Goal: Task Accomplishment & Management: Manage account settings

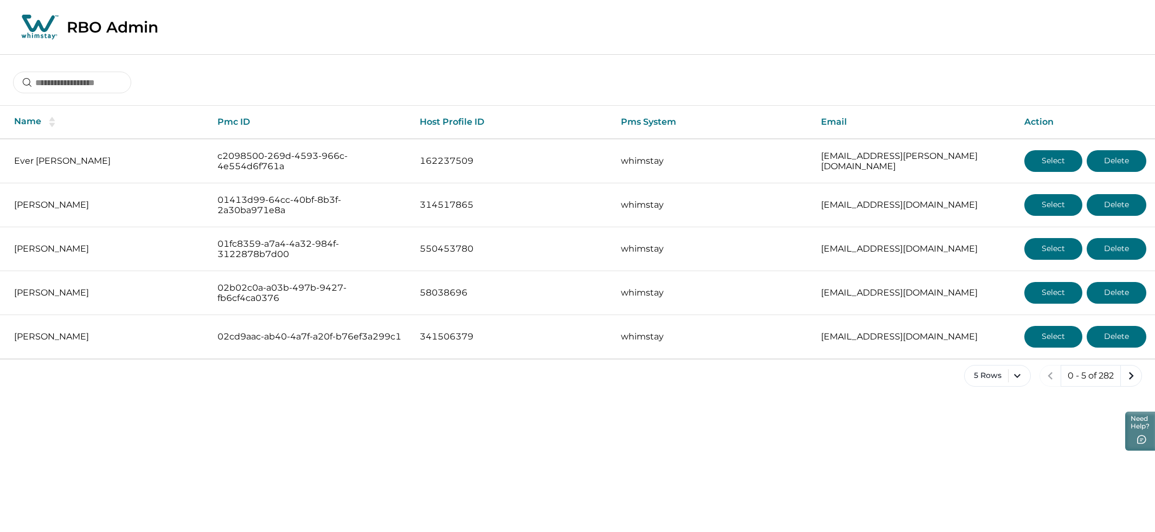
click at [84, 95] on div "Name Pmc ID Host Profile ID Pms System Email Action Ever Boza c2098500-269d-459…" at bounding box center [577, 229] width 1155 height 350
click at [88, 90] on input at bounding box center [72, 83] width 118 height 22
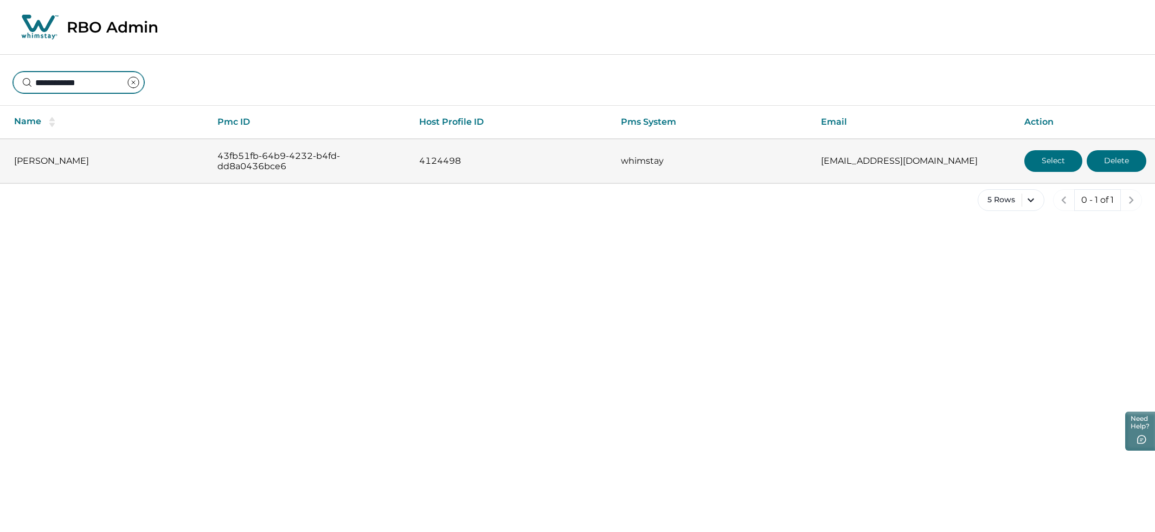
type input "**********"
click at [1033, 161] on button "Select" at bounding box center [1053, 161] width 58 height 22
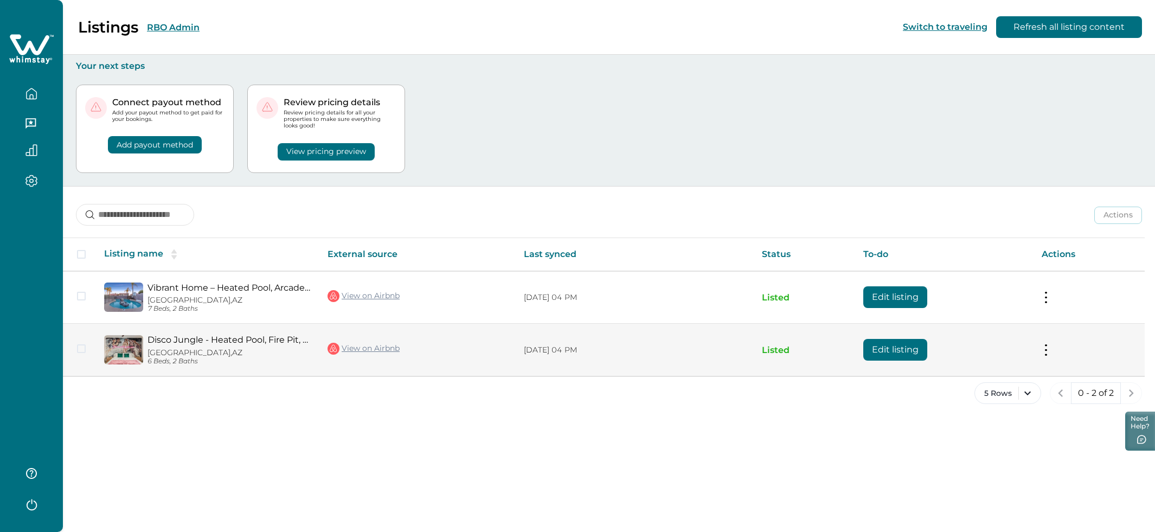
click at [1042, 351] on button at bounding box center [1046, 349] width 9 height 11
click at [953, 397] on button "View listing on Whimstay" at bounding box center [982, 399] width 124 height 20
click at [884, 350] on button "Edit listing" at bounding box center [895, 350] width 64 height 22
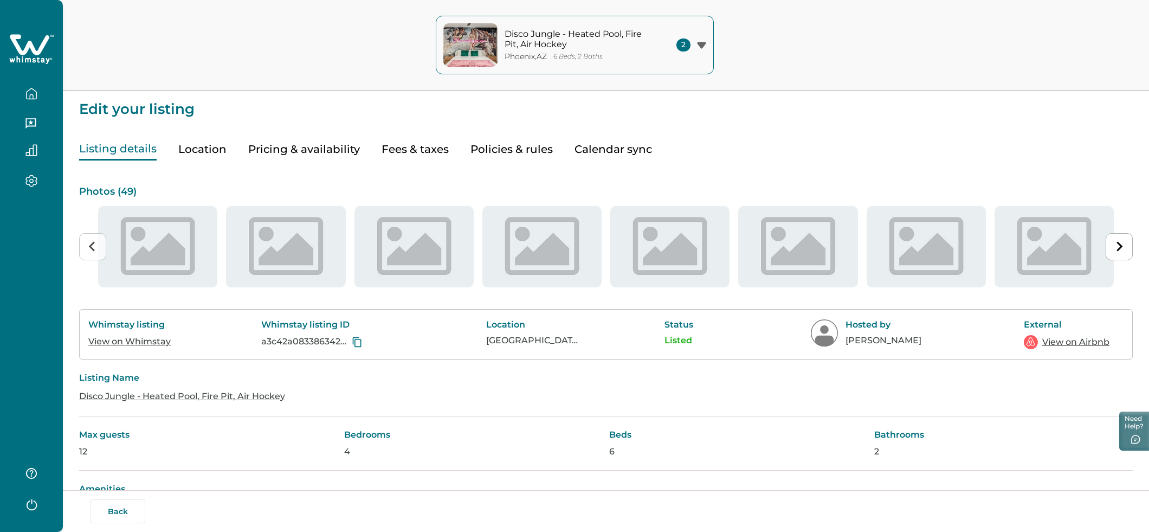
type input "**"
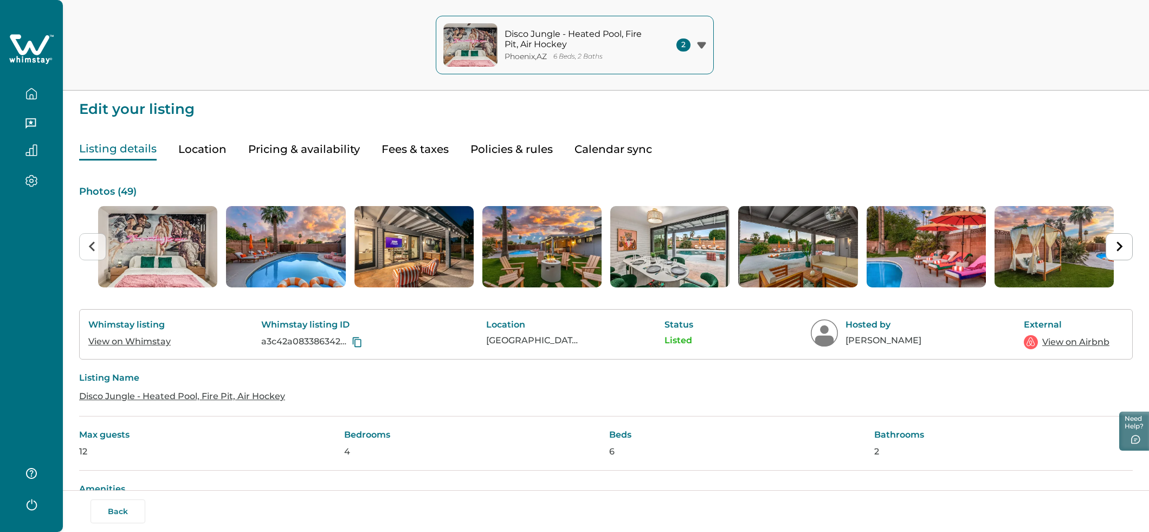
click at [325, 148] on button "Pricing & availability" at bounding box center [304, 149] width 112 height 22
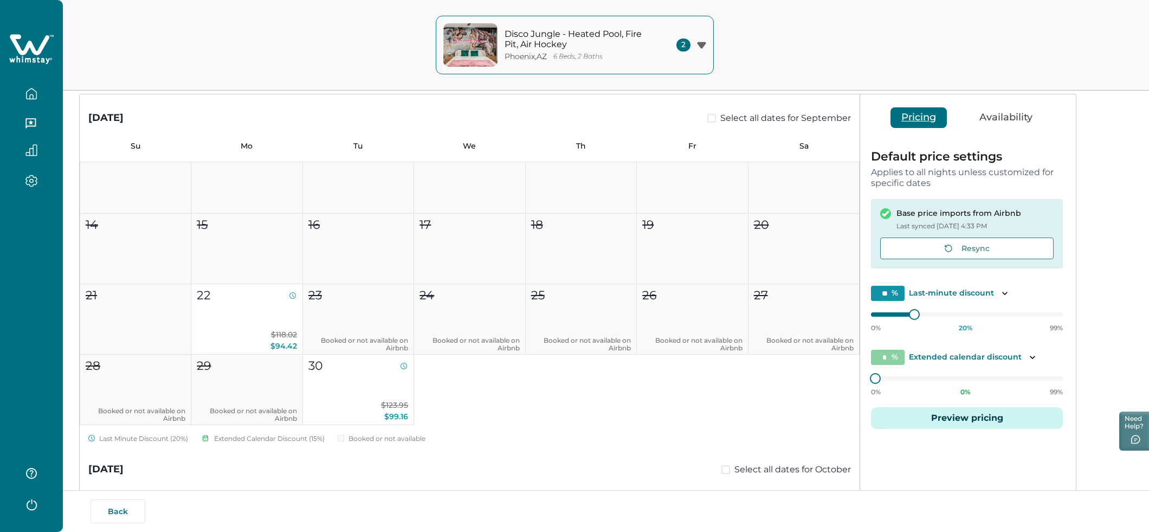
scroll to position [102, 0]
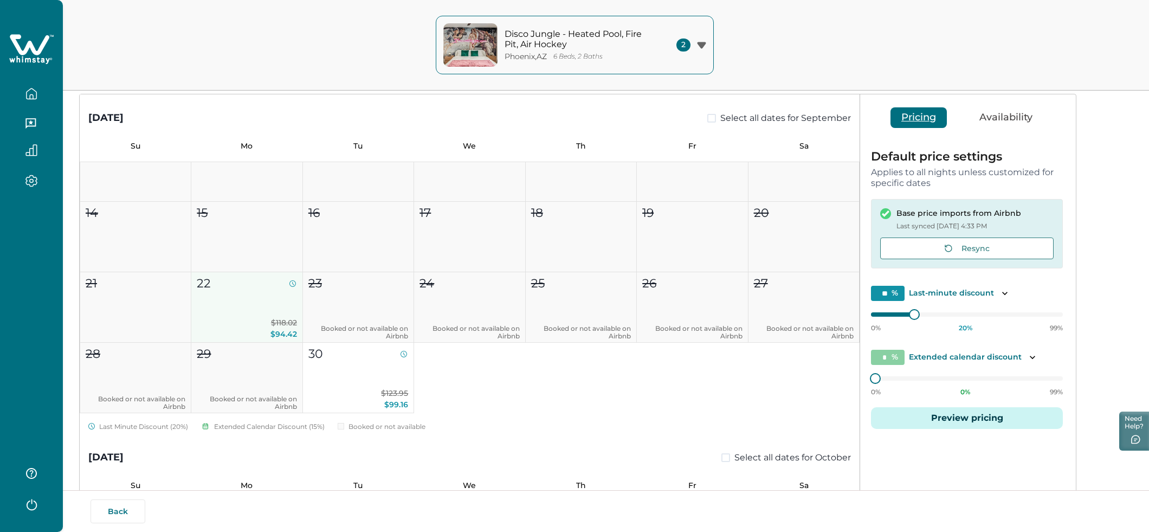
click at [274, 334] on span "$94.42" at bounding box center [284, 334] width 27 height 10
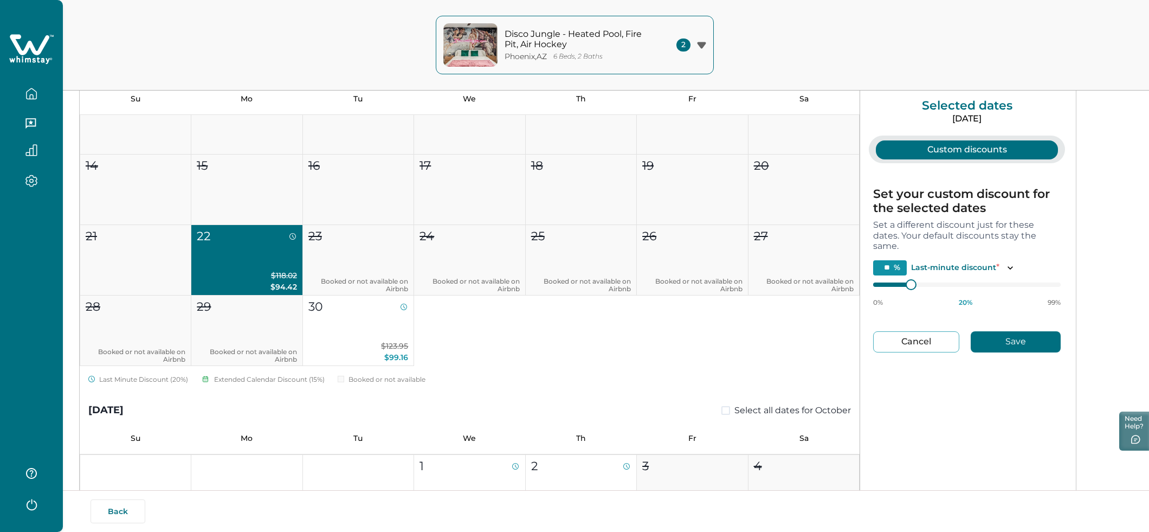
scroll to position [78, 0]
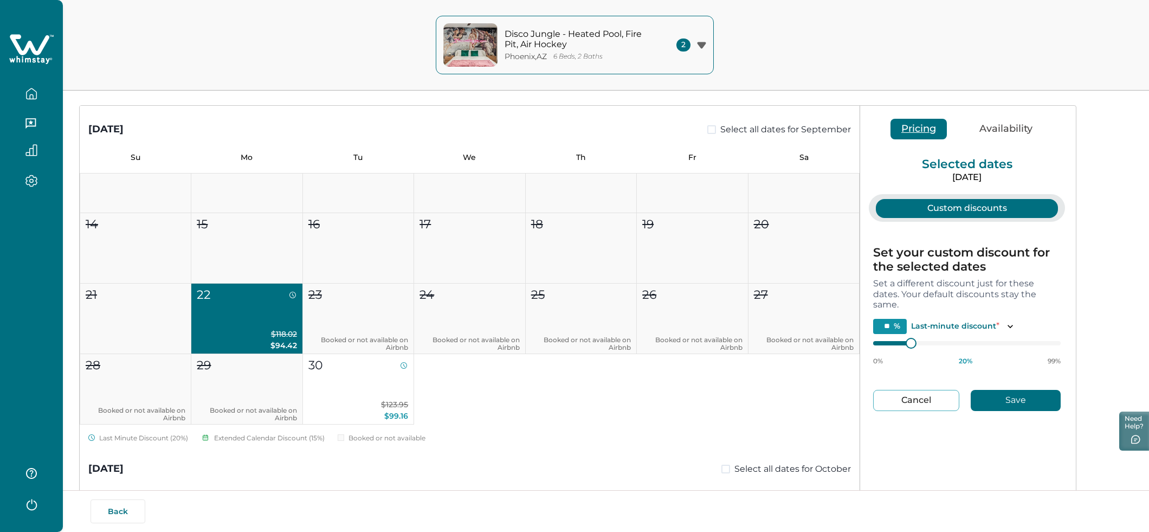
click at [1101, 157] on div "September 2025 Select all dates for September Su Mo Tu We Th Fr Sa 1 2 3 4 5 6 …" at bounding box center [606, 333] width 1054 height 503
click at [920, 401] on button "Cancel" at bounding box center [917, 400] width 86 height 21
type input "*"
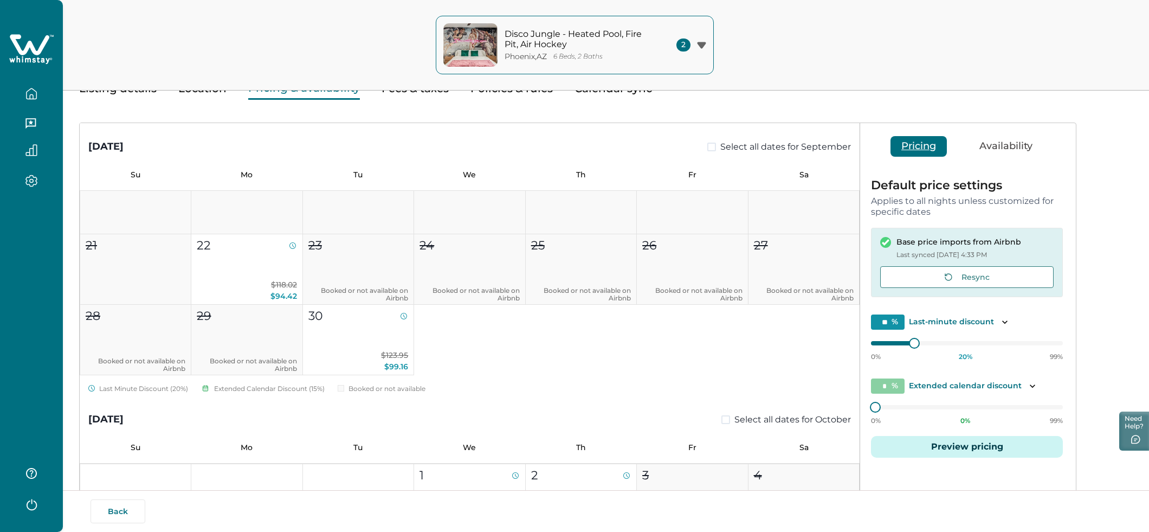
scroll to position [0, 0]
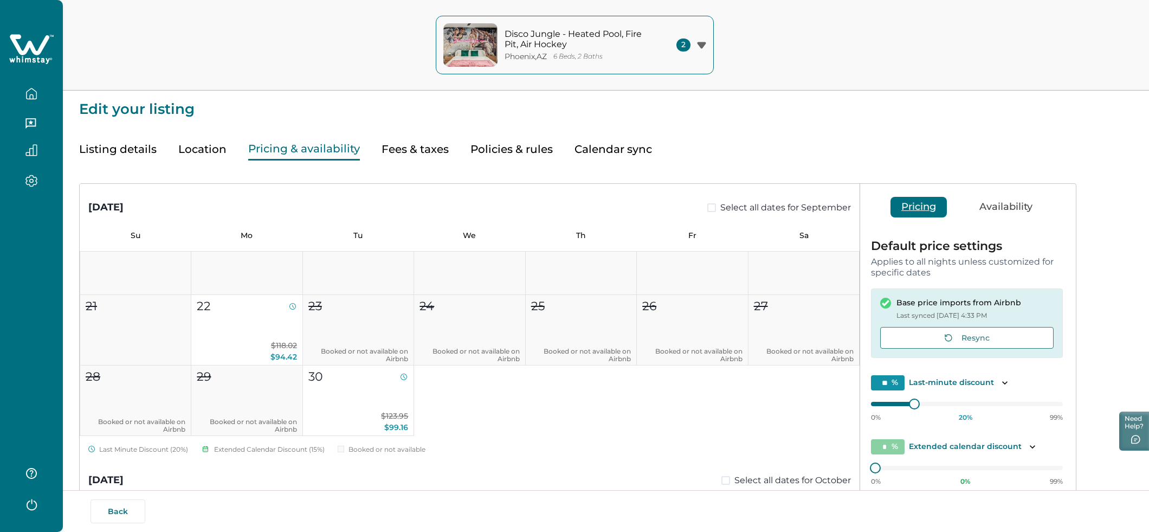
click at [411, 156] on button "Fees & taxes" at bounding box center [415, 149] width 67 height 22
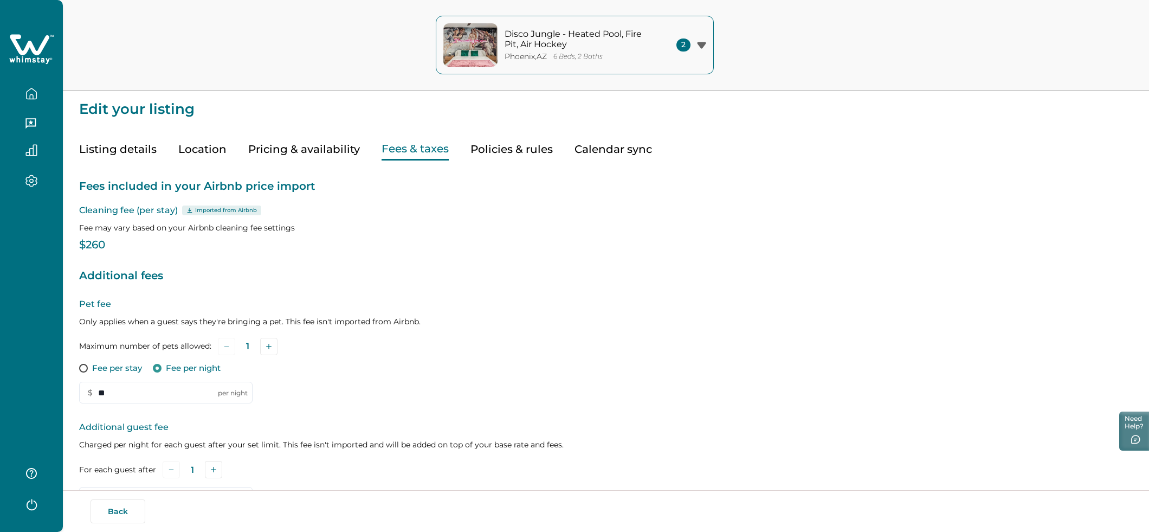
type input "**"
type input "*****"
type input "**"
click at [318, 150] on button "Pricing & availability" at bounding box center [304, 149] width 112 height 22
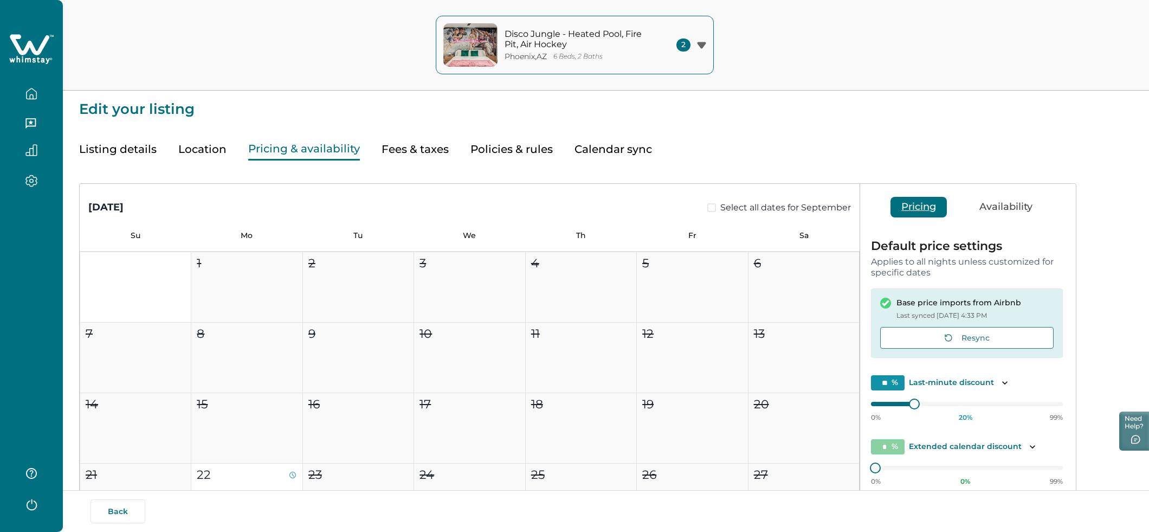
click at [388, 152] on button "Fees & taxes" at bounding box center [415, 149] width 67 height 22
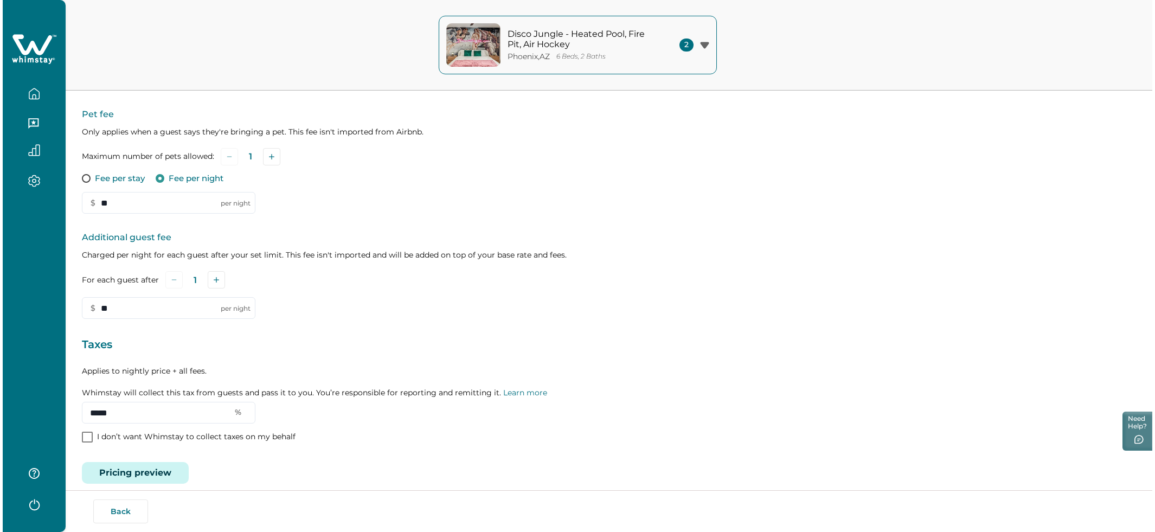
scroll to position [202, 0]
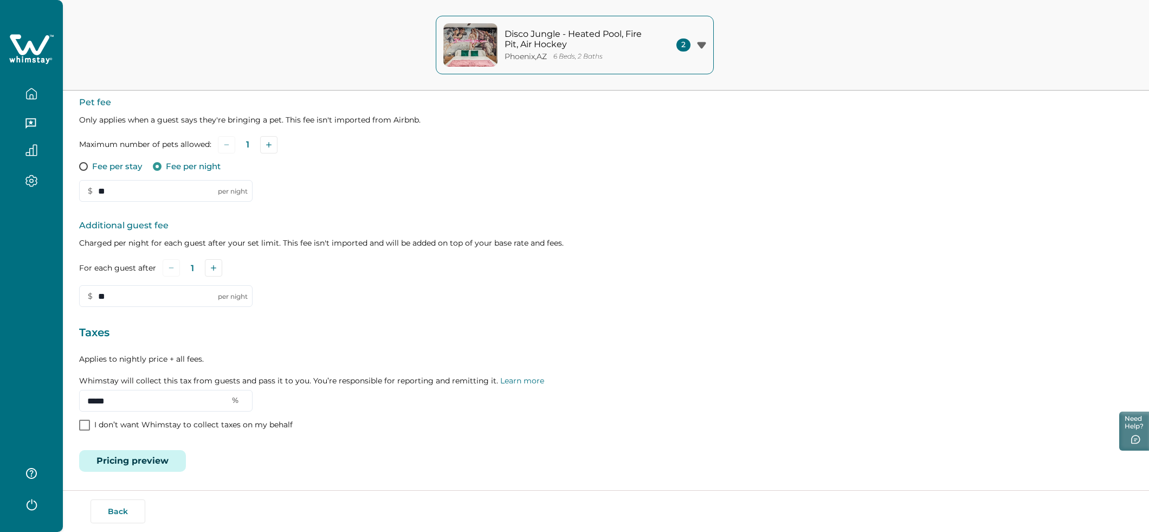
click at [162, 455] on button "Pricing preview" at bounding box center [132, 461] width 107 height 22
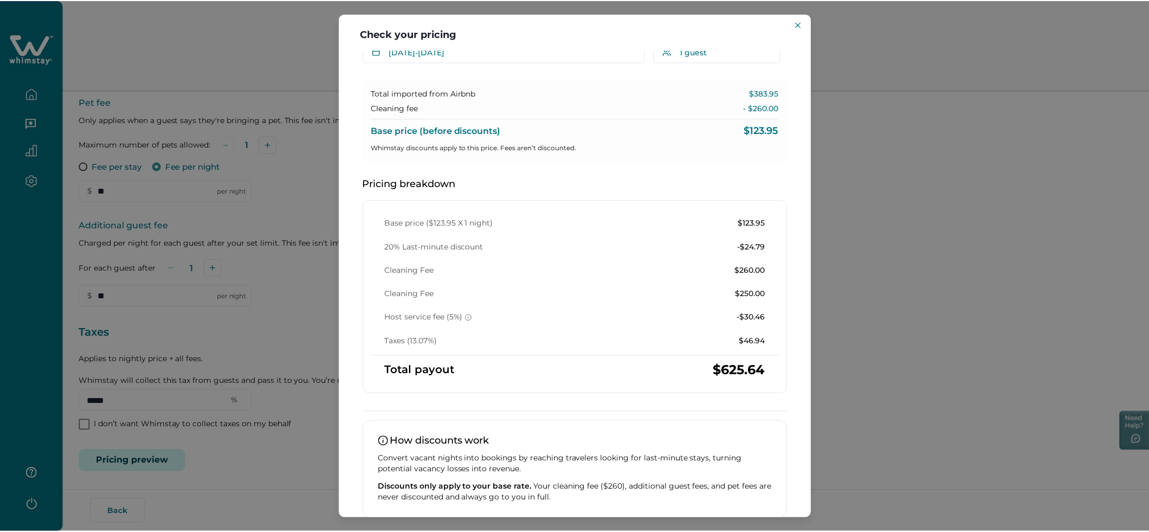
scroll to position [100, 0]
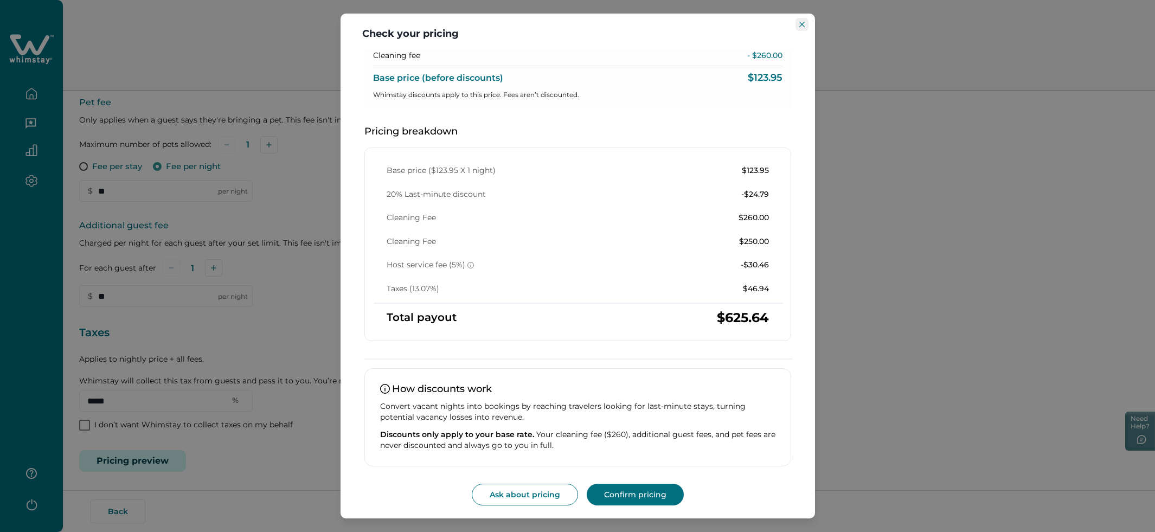
click at [801, 27] on icon "Close" at bounding box center [801, 24] width 5 height 5
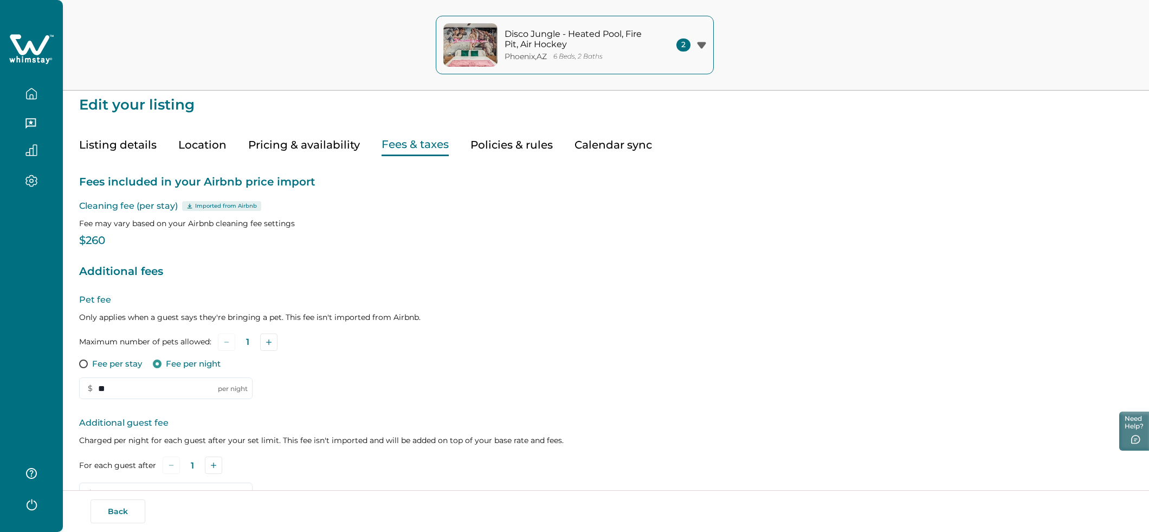
scroll to position [0, 0]
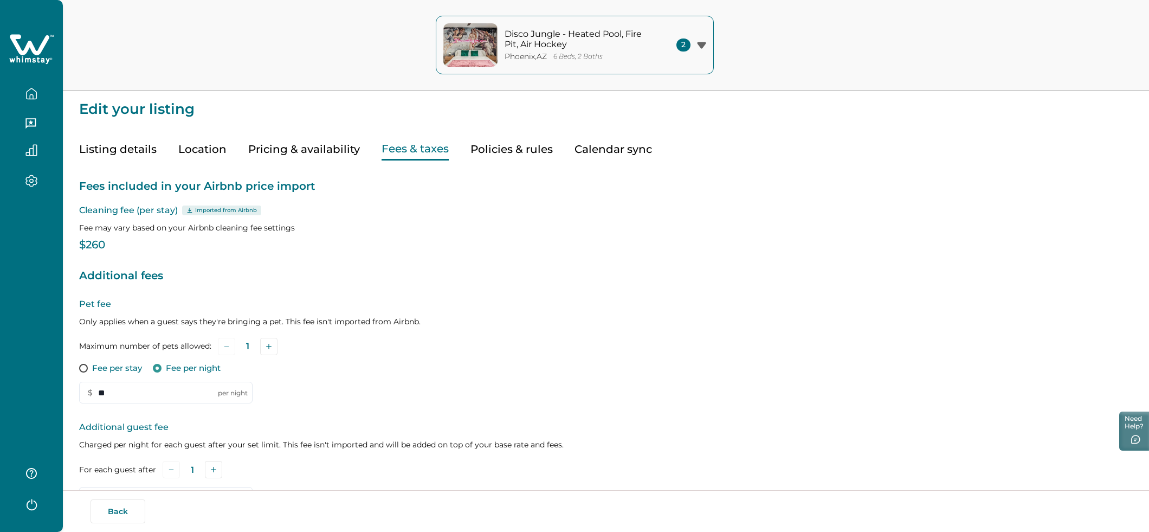
click at [333, 150] on button "Pricing & availability" at bounding box center [304, 149] width 112 height 22
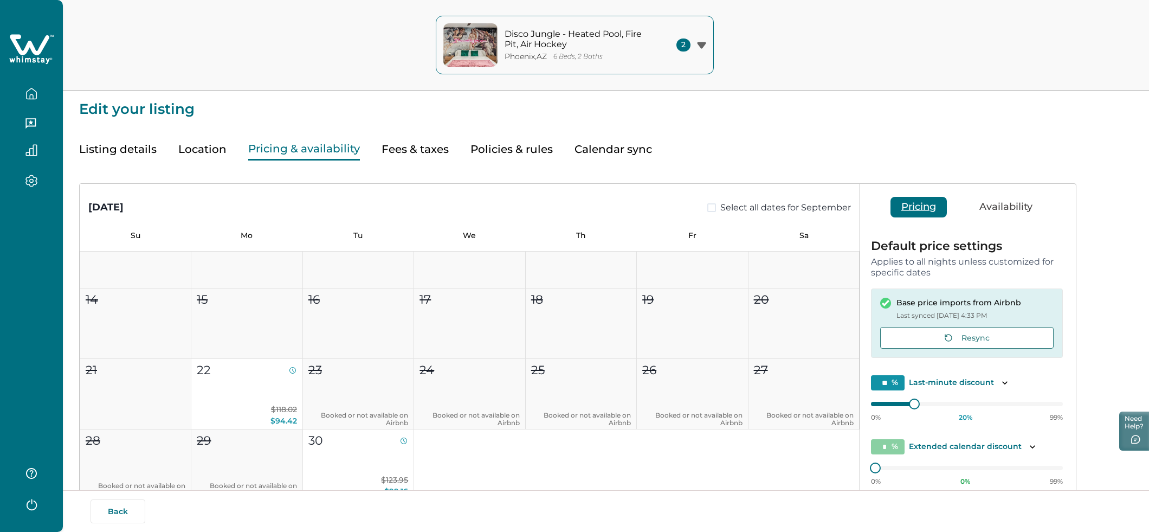
scroll to position [115, 0]
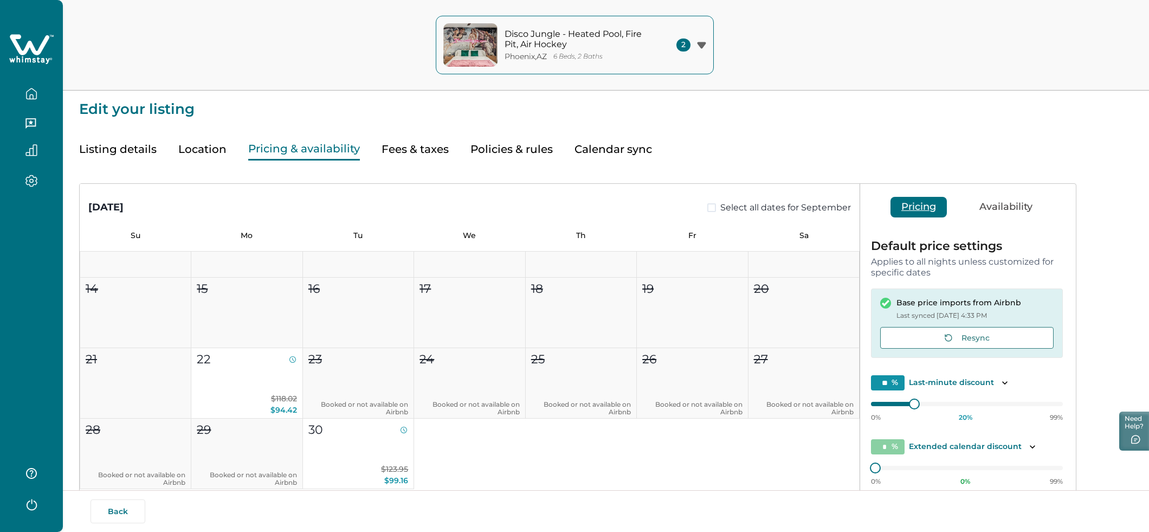
click at [988, 209] on button "Availability" at bounding box center [1006, 207] width 75 height 21
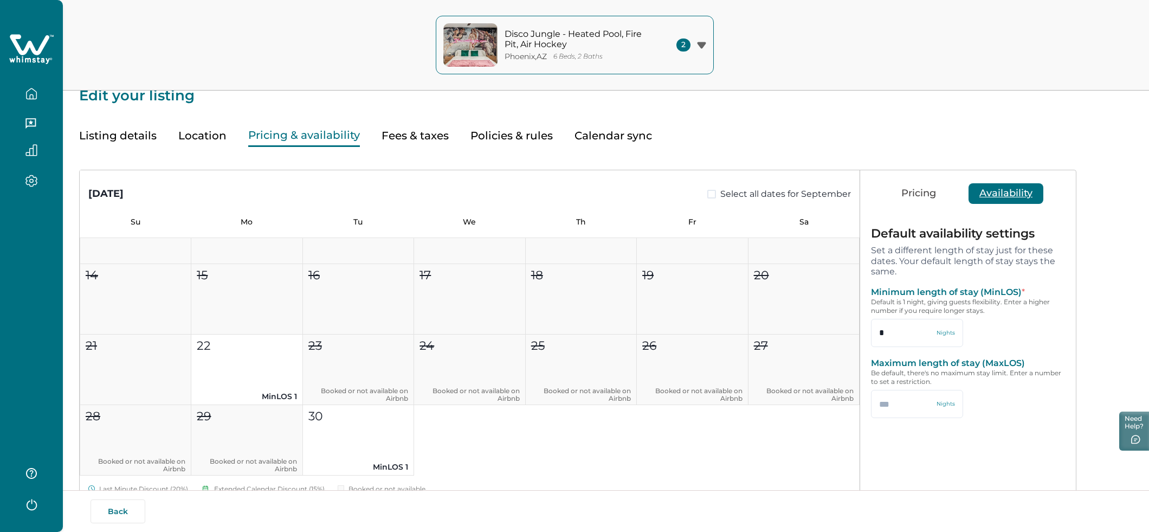
scroll to position [0, 0]
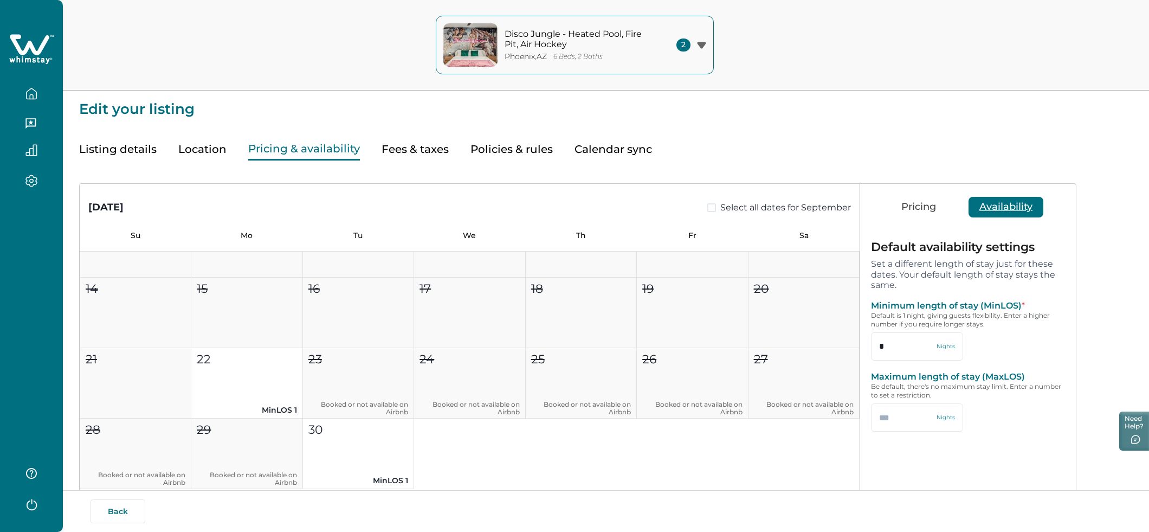
click at [396, 149] on button "Fees & taxes" at bounding box center [415, 149] width 67 height 22
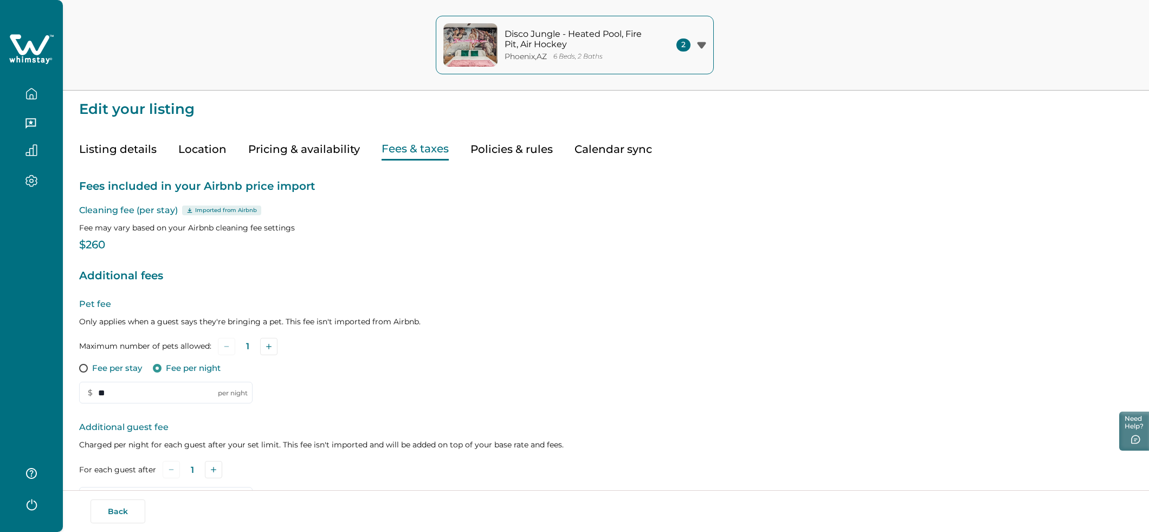
click at [105, 252] on div "Fees included in your Airbnb price import Cleaning fee (per stay) Imported from…" at bounding box center [606, 416] width 1054 height 513
click at [92, 245] on p "$260" at bounding box center [606, 245] width 1054 height 11
click at [113, 147] on button "Listing details" at bounding box center [118, 149] width 78 height 22
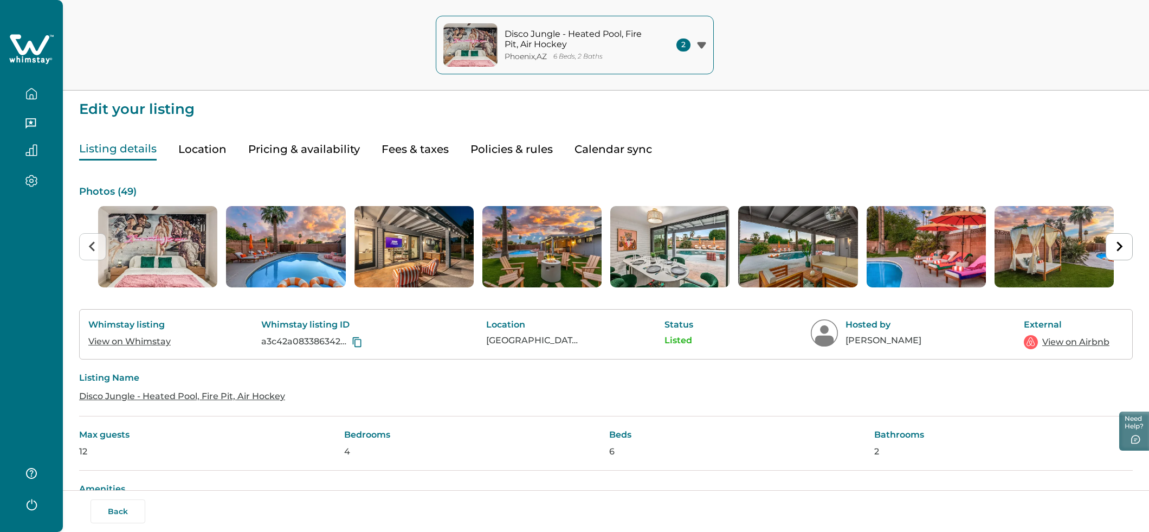
click at [292, 153] on button "Pricing & availability" at bounding box center [304, 149] width 112 height 22
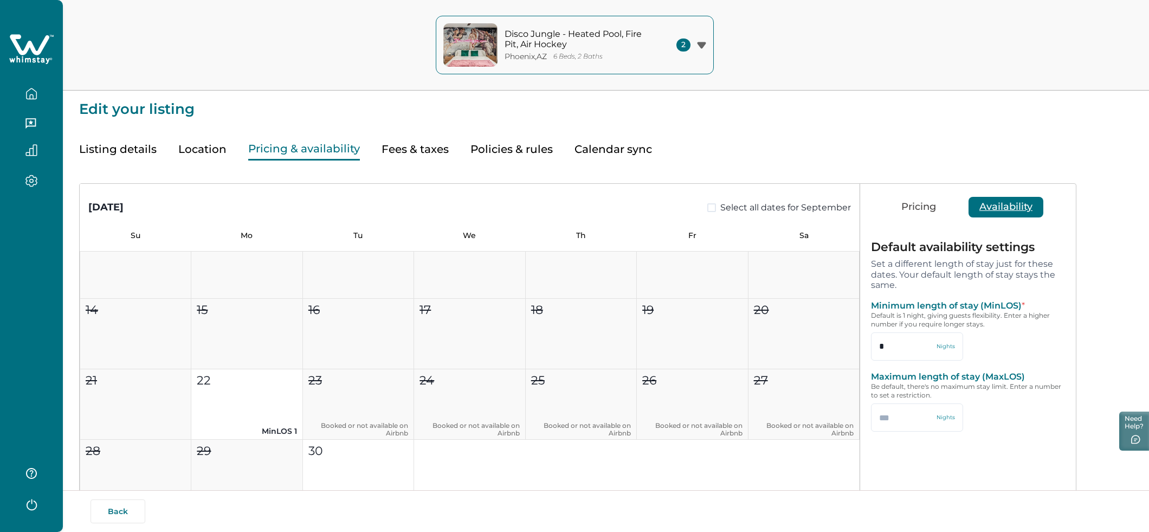
click at [914, 203] on button "Pricing" at bounding box center [919, 207] width 56 height 21
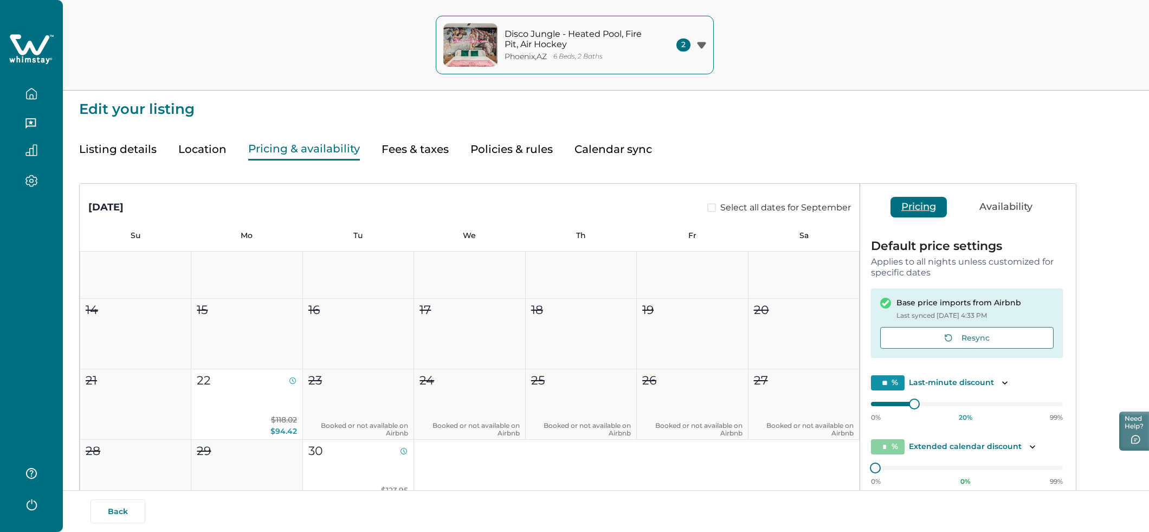
click at [414, 154] on button "Fees & taxes" at bounding box center [415, 149] width 67 height 22
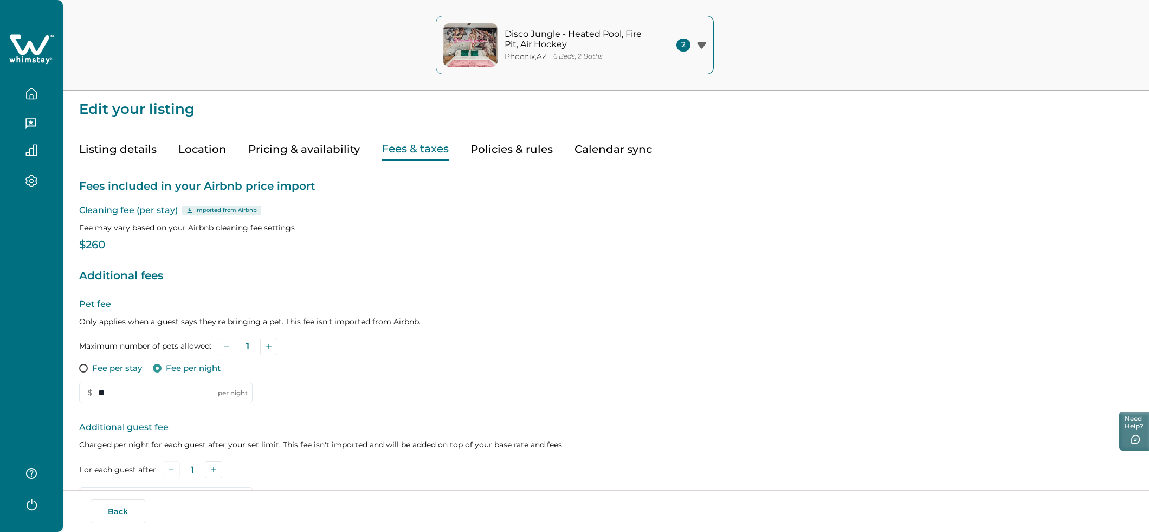
click at [135, 274] on p "Additional fees" at bounding box center [606, 275] width 1054 height 17
drag, startPoint x: 228, startPoint y: 211, endPoint x: 179, endPoint y: 207, distance: 49.5
click at [228, 211] on p "Imported from Airbnb" at bounding box center [226, 210] width 62 height 9
click at [177, 207] on p "Cleaning fee (per stay) Imported from Airbnb" at bounding box center [606, 210] width 1054 height 13
click at [537, 273] on p "Additional fees" at bounding box center [606, 275] width 1054 height 17
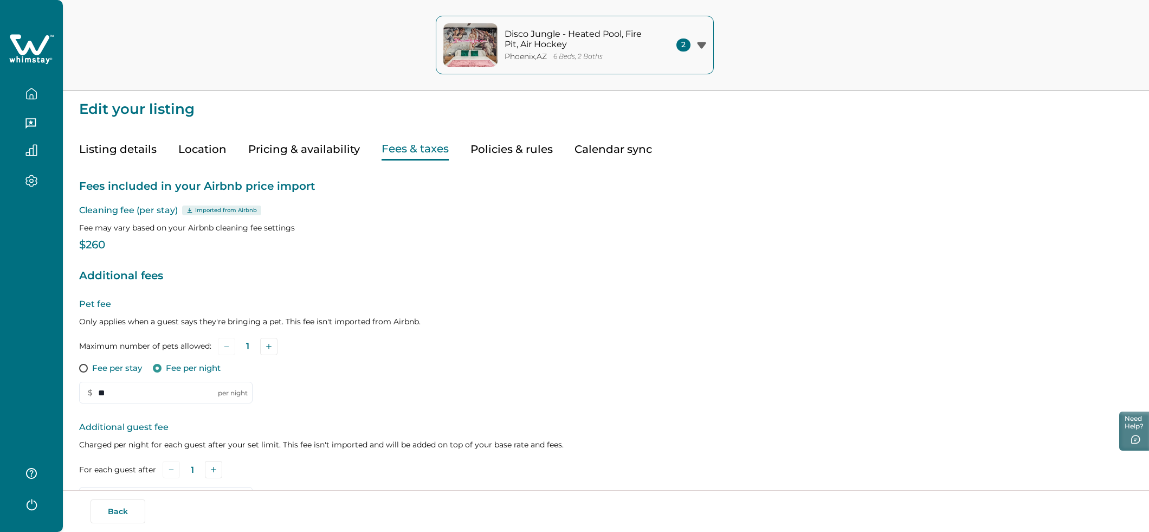
click at [24, 92] on button "button" at bounding box center [32, 94] width 46 height 22
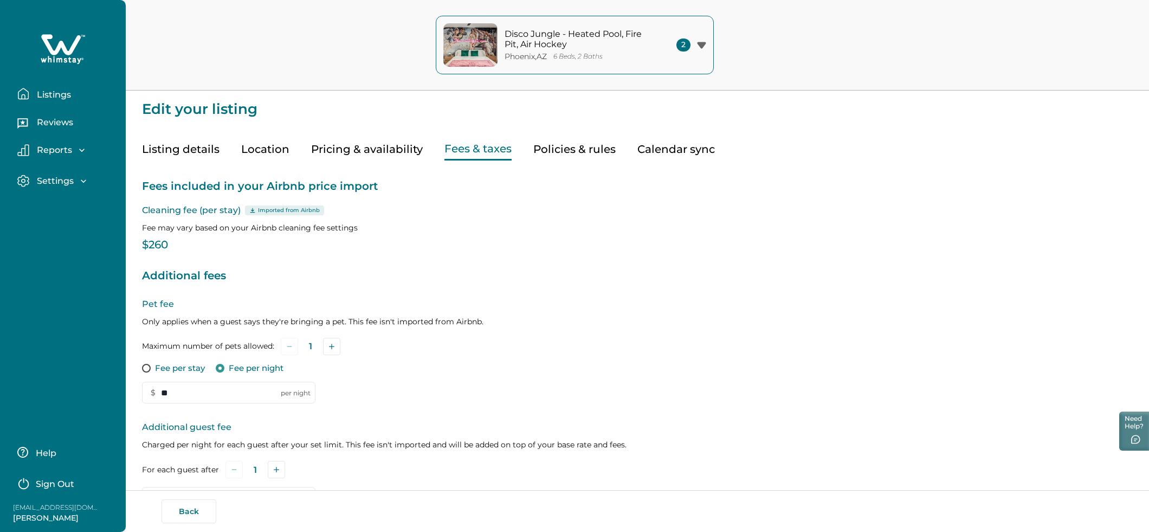
click at [53, 95] on p "Listings" at bounding box center [52, 94] width 37 height 11
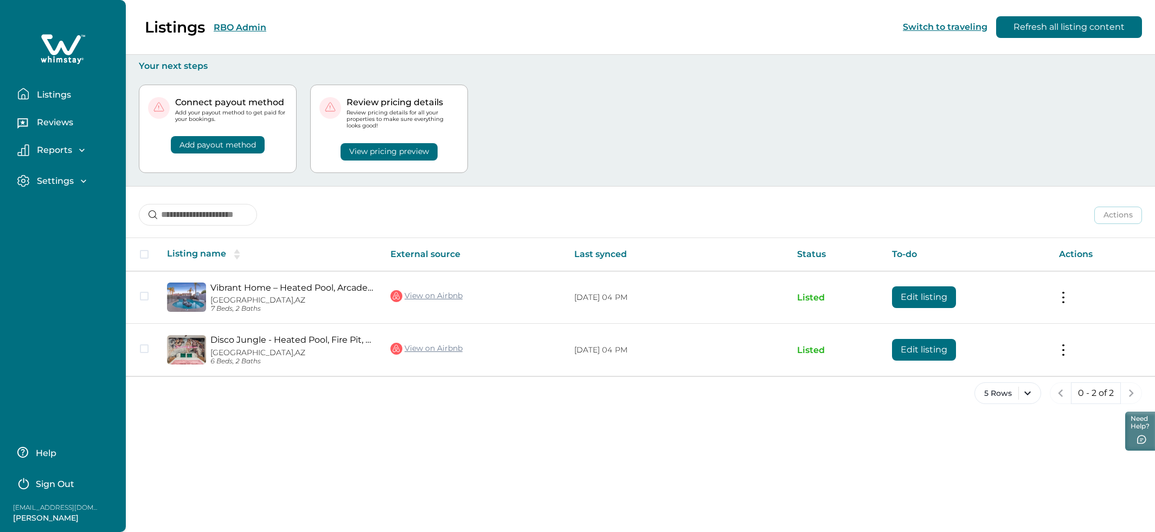
click at [934, 123] on div "Connect payout method Add your payout method to get paid for your bookings. Add…" at bounding box center [640, 129] width 1003 height 114
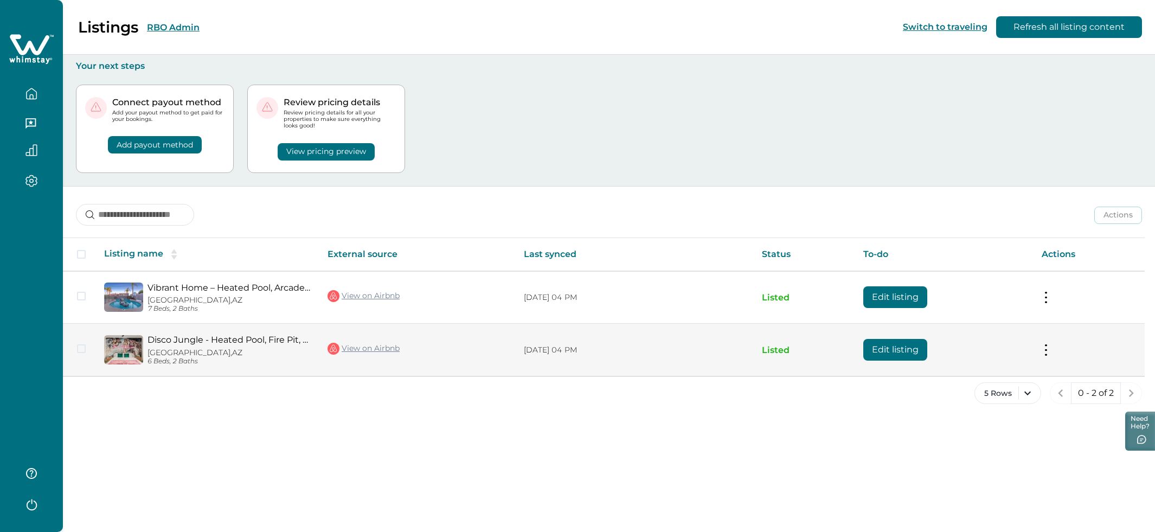
click at [370, 351] on link "View on Airbnb" at bounding box center [363, 349] width 72 height 14
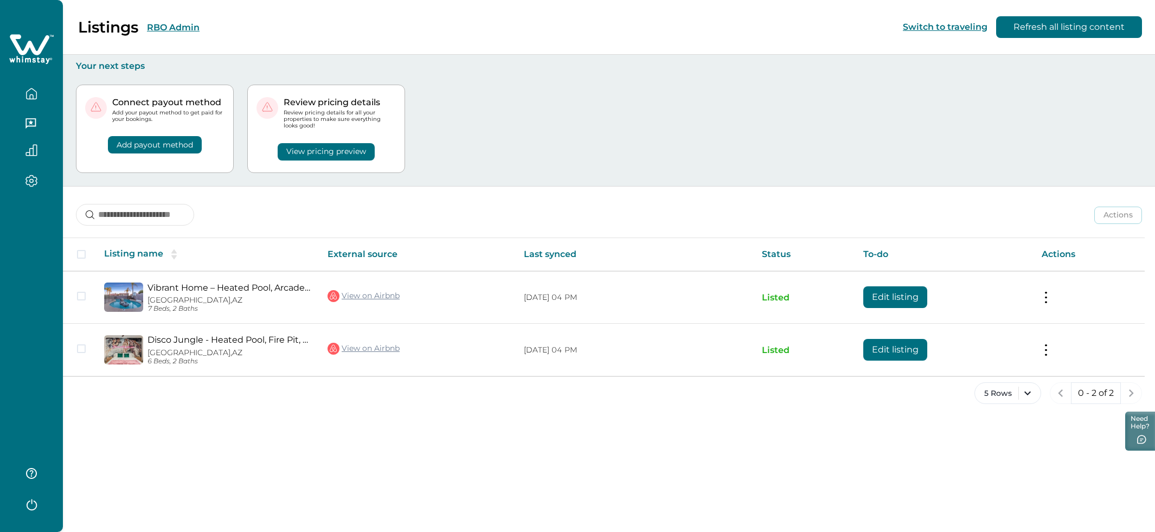
click at [337, 152] on button "View pricing preview" at bounding box center [326, 151] width 97 height 17
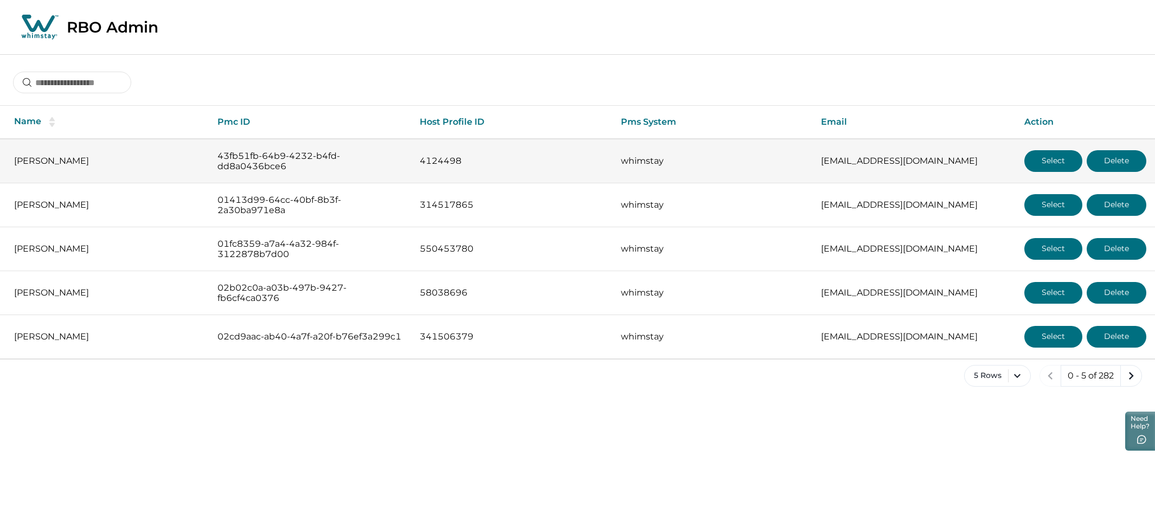
click at [1045, 162] on button "Select" at bounding box center [1053, 161] width 58 height 22
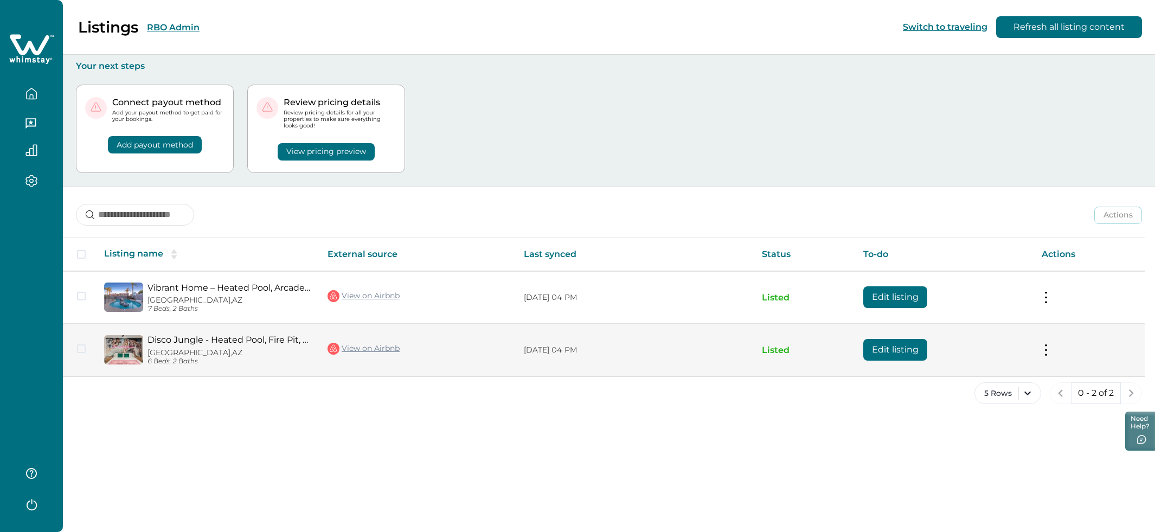
click at [1050, 355] on td "Actions View listing on Whimstay Unlist listing View listing details" at bounding box center [1089, 350] width 112 height 53
click at [1040, 354] on td "Actions View listing on Whimstay Unlist listing View listing details" at bounding box center [1089, 350] width 112 height 53
click at [1043, 353] on button at bounding box center [1046, 349] width 9 height 11
click at [959, 444] on button "View listing details" at bounding box center [982, 439] width 124 height 20
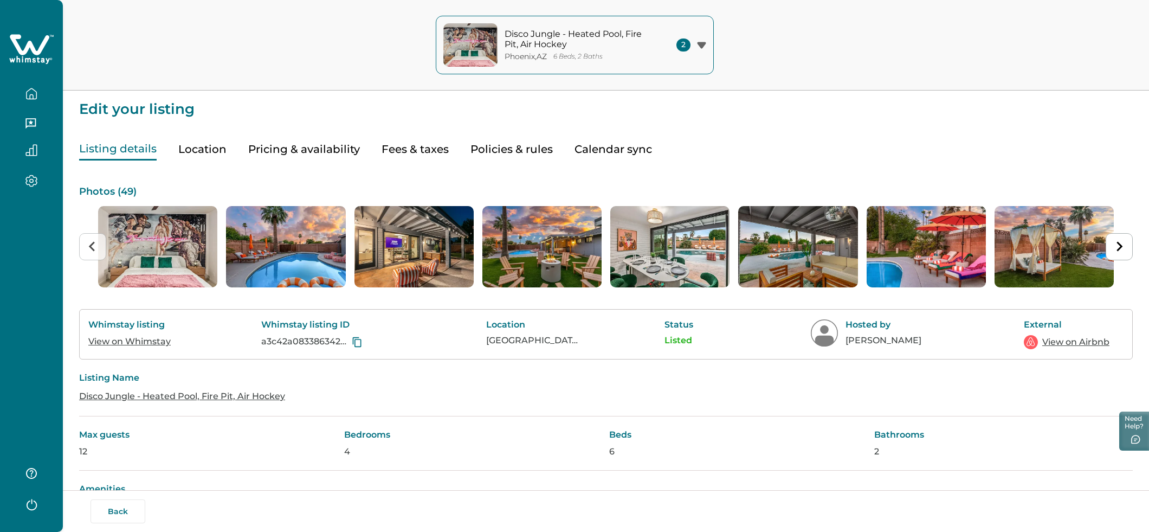
click at [301, 148] on button "Pricing & availability" at bounding box center [304, 149] width 112 height 22
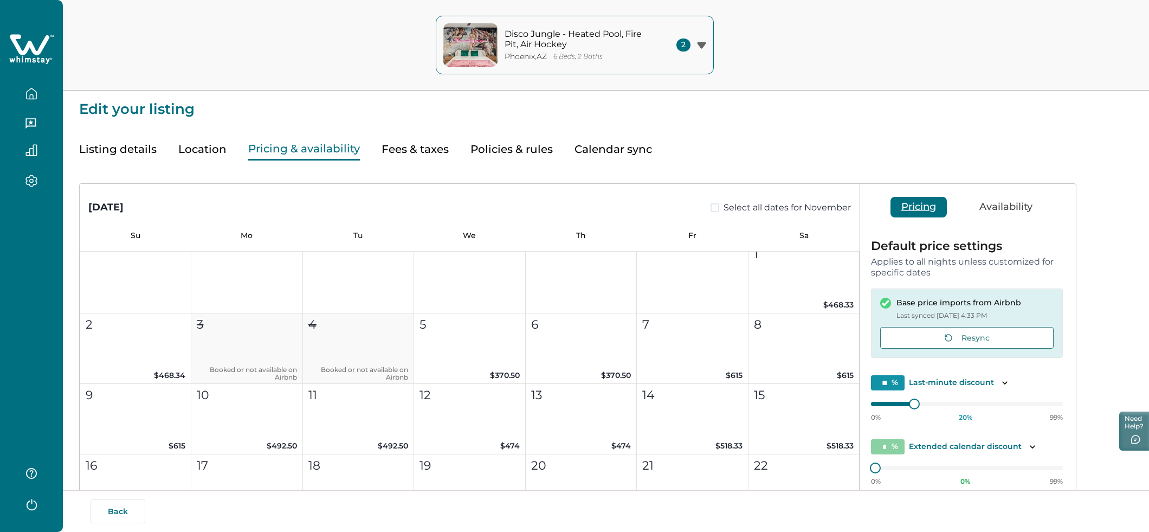
click at [1007, 202] on button "Availability" at bounding box center [1006, 207] width 75 height 21
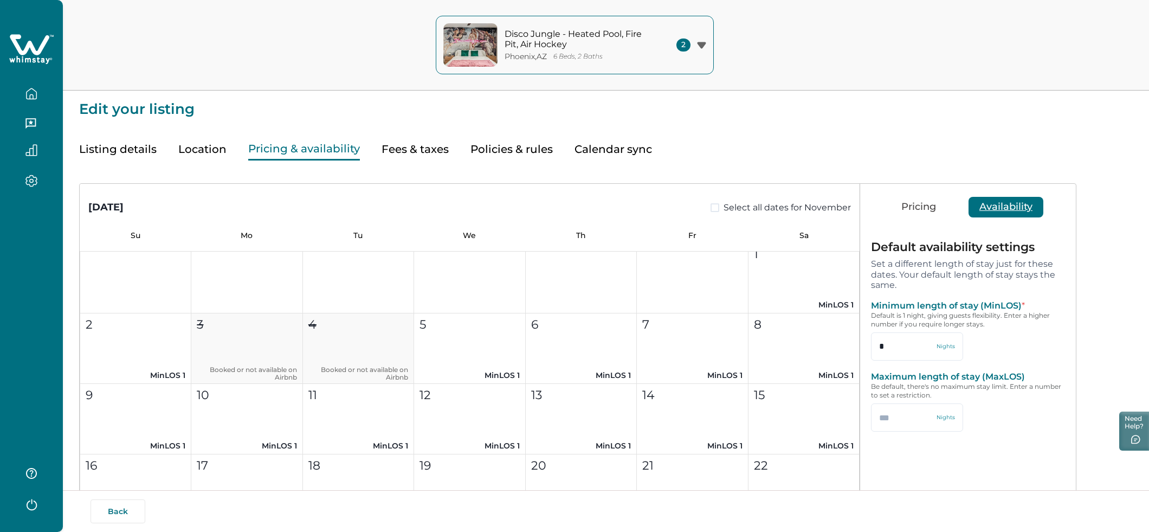
click at [925, 207] on button "Pricing" at bounding box center [919, 207] width 56 height 21
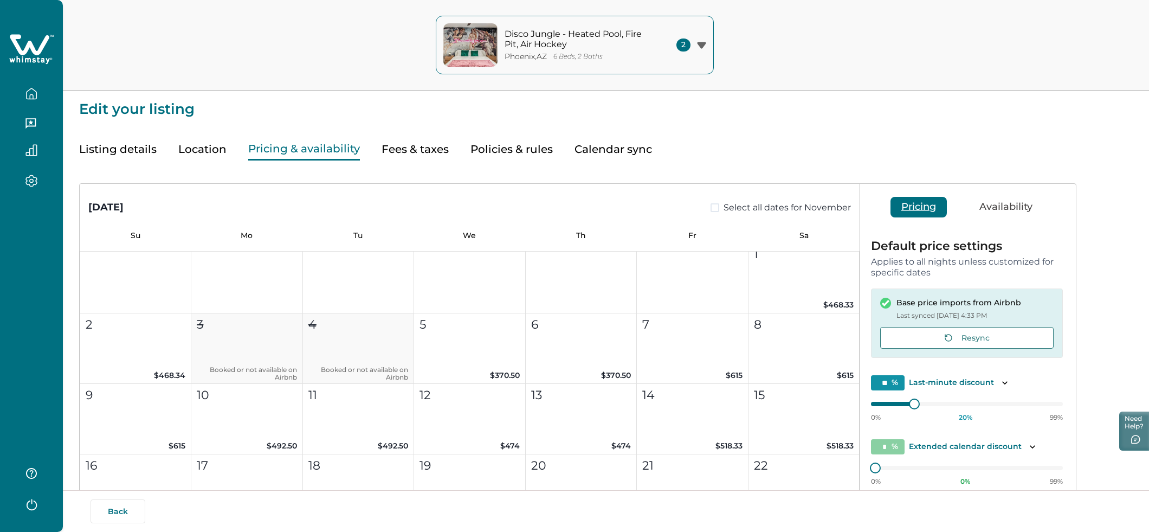
click at [394, 141] on button "Fees & taxes" at bounding box center [415, 149] width 67 height 22
type input "**"
type input "*****"
type input "**"
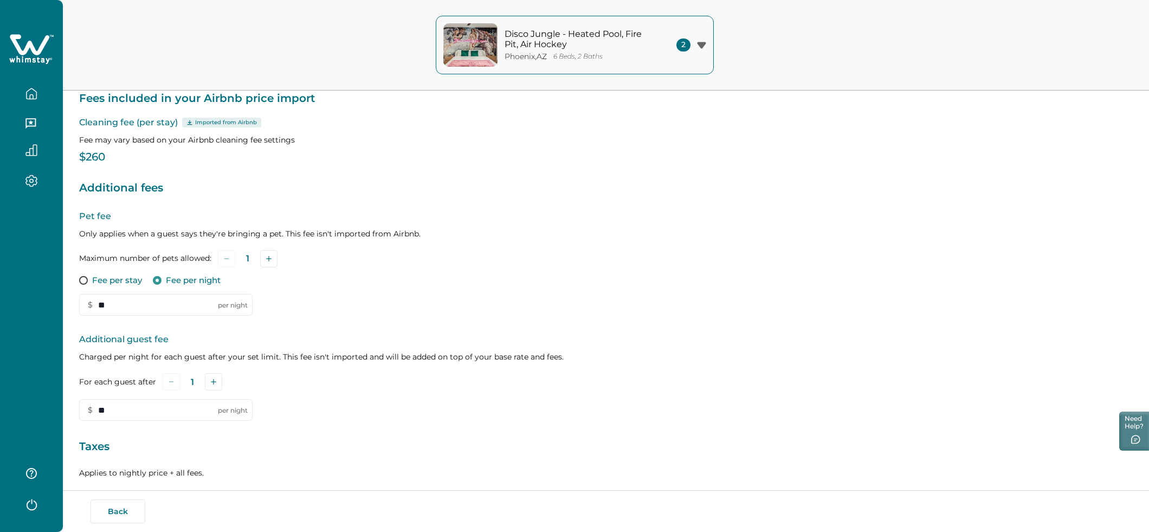
scroll to position [202, 0]
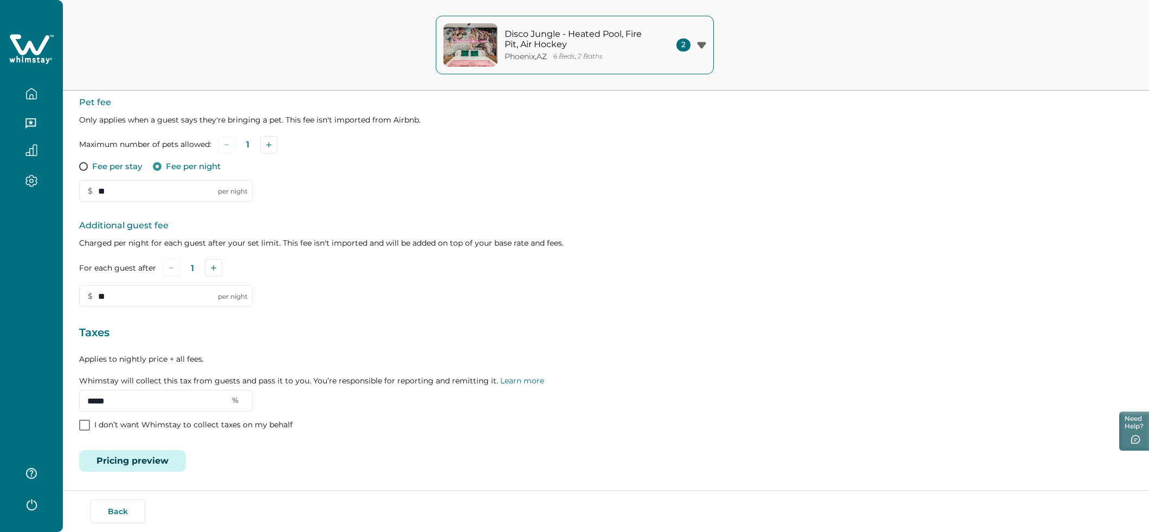
click at [117, 465] on button "Pricing preview" at bounding box center [132, 461] width 107 height 22
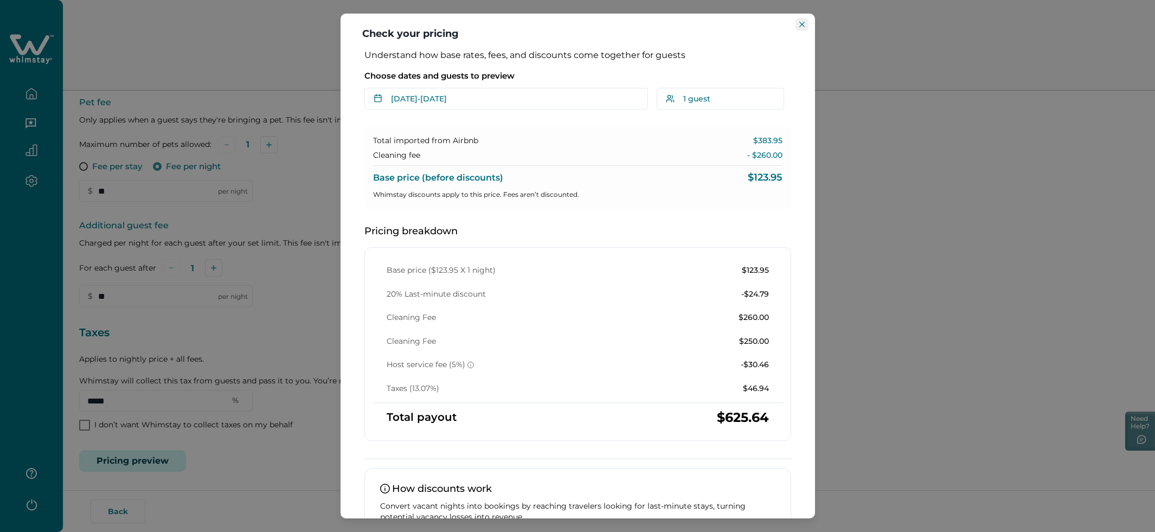
click at [802, 29] on button "Close" at bounding box center [801, 24] width 13 height 13
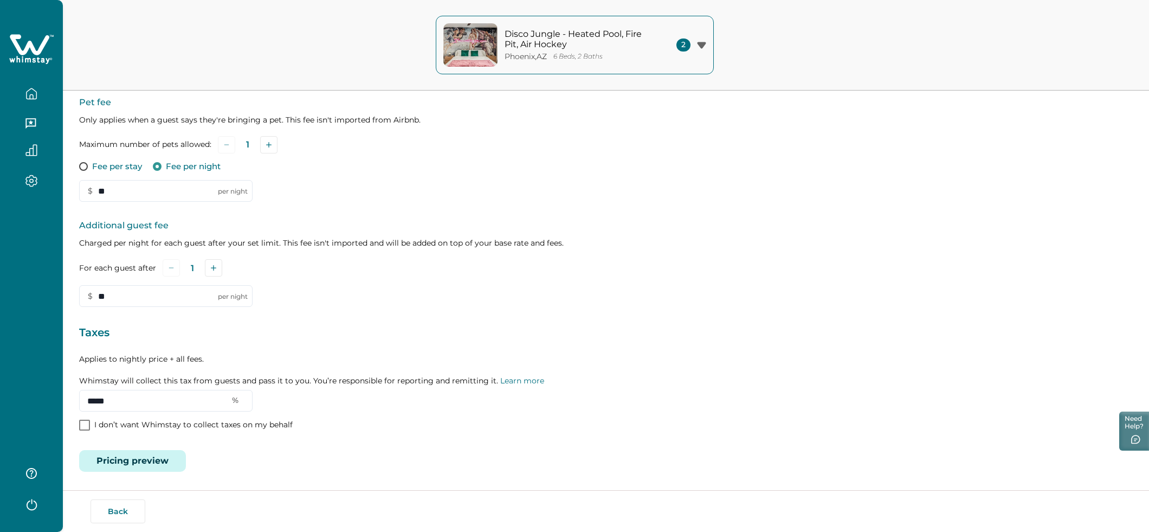
click at [28, 91] on icon "button" at bounding box center [31, 94] width 12 height 12
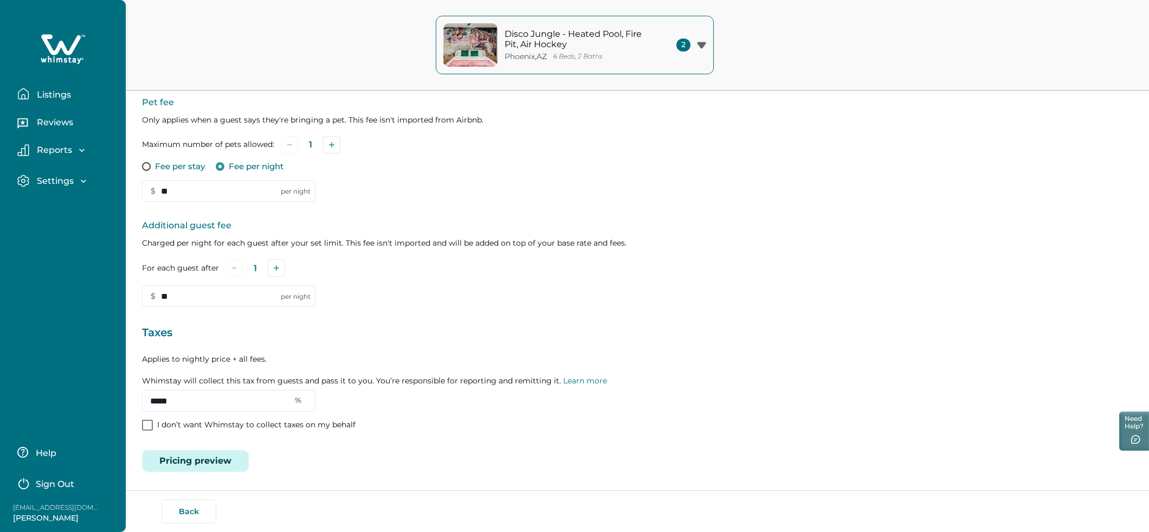
click at [30, 93] on button "Listings" at bounding box center [67, 94] width 100 height 22
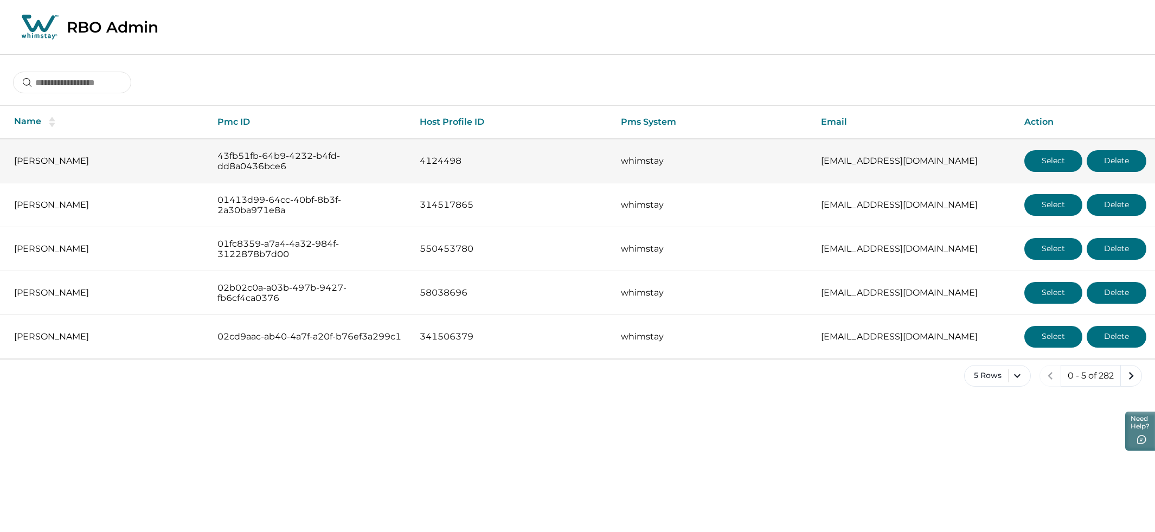
click at [1038, 160] on button "Select" at bounding box center [1053, 161] width 58 height 22
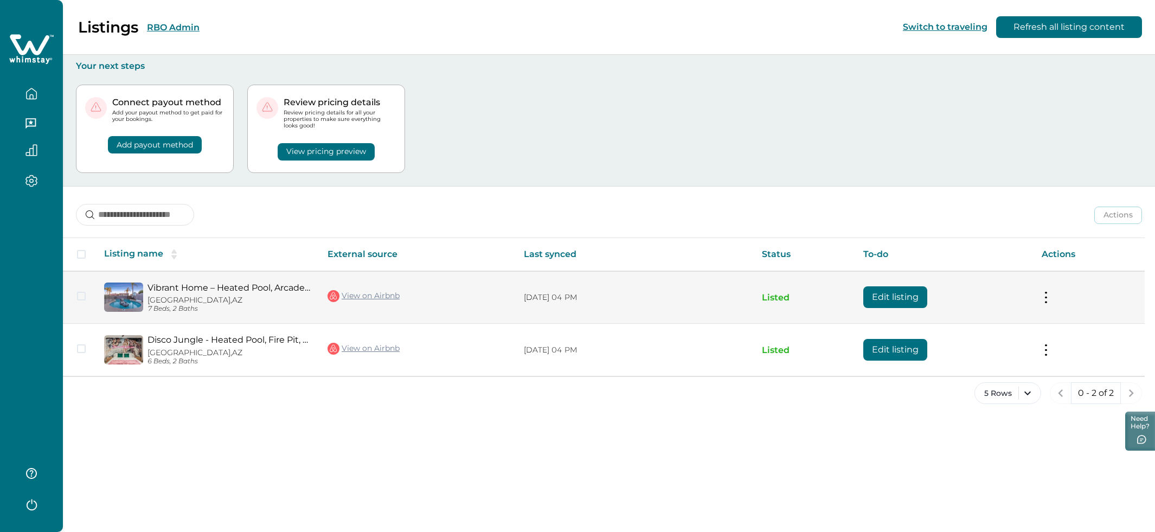
click at [765, 303] on td "Listed" at bounding box center [803, 297] width 101 height 53
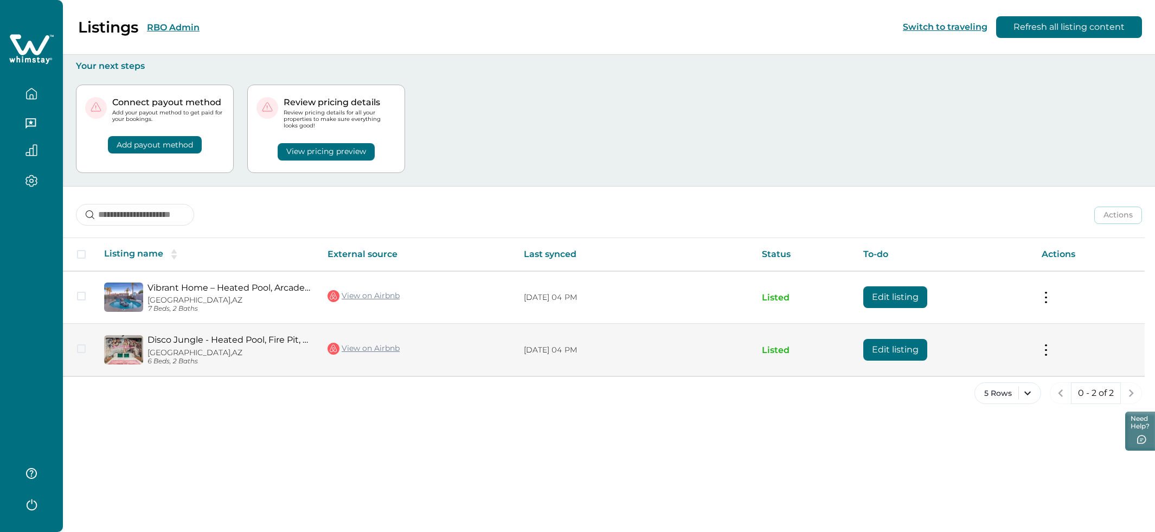
click at [1049, 346] on td "Actions View listing on Whimstay Unlist listing View listing details" at bounding box center [1089, 350] width 112 height 53
click at [1045, 352] on button at bounding box center [1046, 349] width 9 height 11
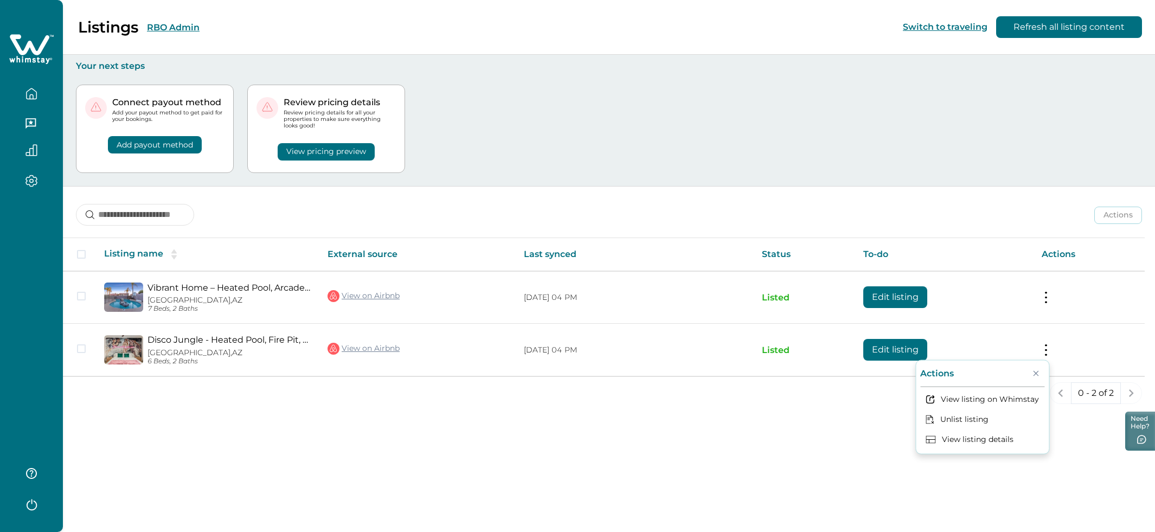
click at [811, 424] on div "Listings RBO Admin Switch to traveling Refresh all listing content Your next st…" at bounding box center [609, 266] width 1092 height 532
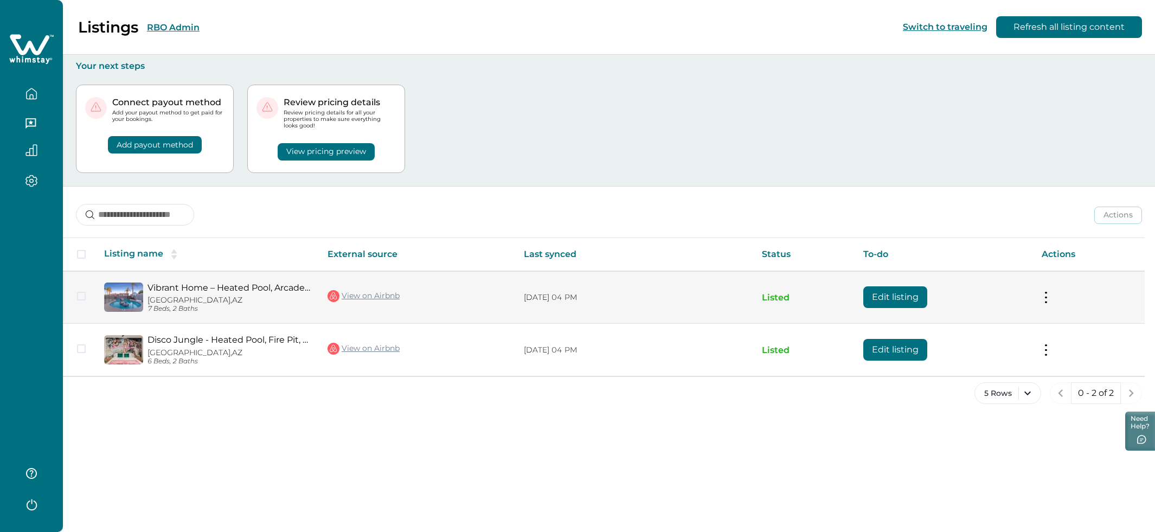
click at [1049, 297] on button at bounding box center [1046, 297] width 9 height 11
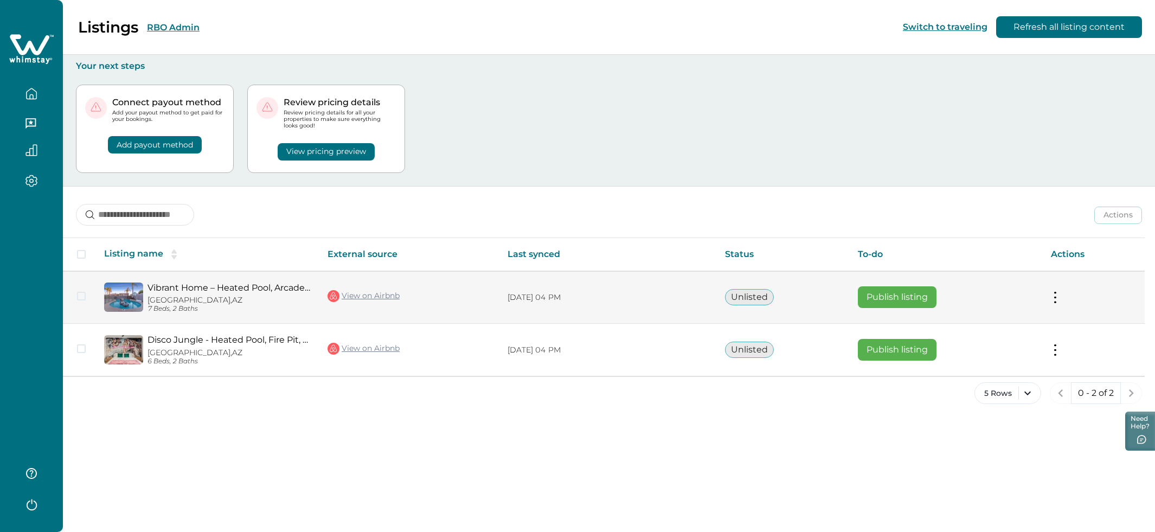
click at [1059, 294] on td "Actions View listing on Whimstay Publish listing View listing details" at bounding box center [1093, 297] width 102 height 53
click at [1055, 298] on button at bounding box center [1055, 297] width 9 height 11
click at [993, 388] on button "View listing details" at bounding box center [992, 389] width 124 height 20
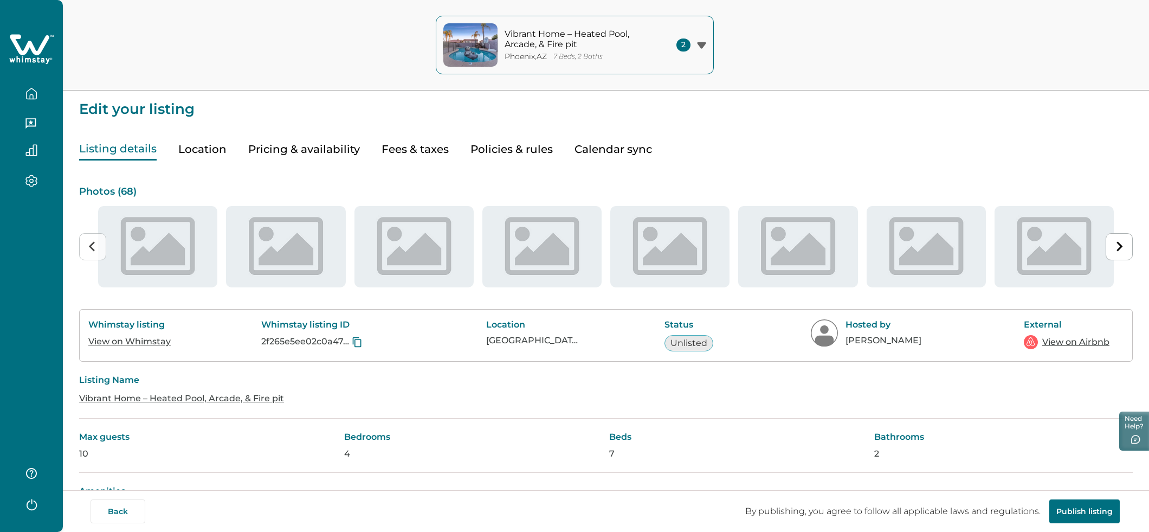
type input "**"
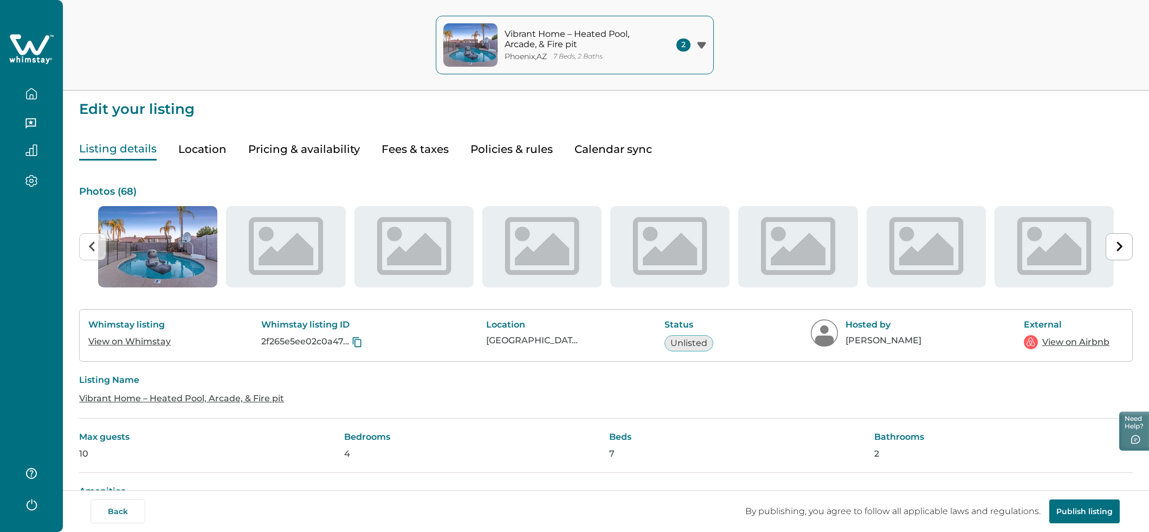
click at [319, 156] on button "Pricing & availability" at bounding box center [304, 149] width 112 height 22
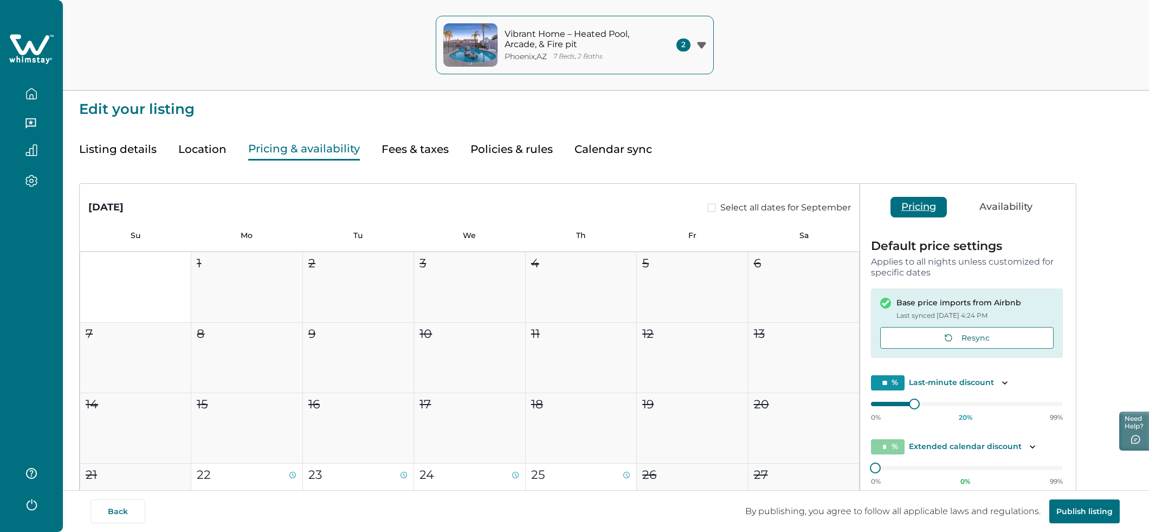
click at [309, 148] on button "Pricing & availability" at bounding box center [304, 149] width 112 height 22
click at [421, 153] on button "Fees & taxes" at bounding box center [415, 149] width 67 height 22
type input "**"
type input "*****"
type input "**"
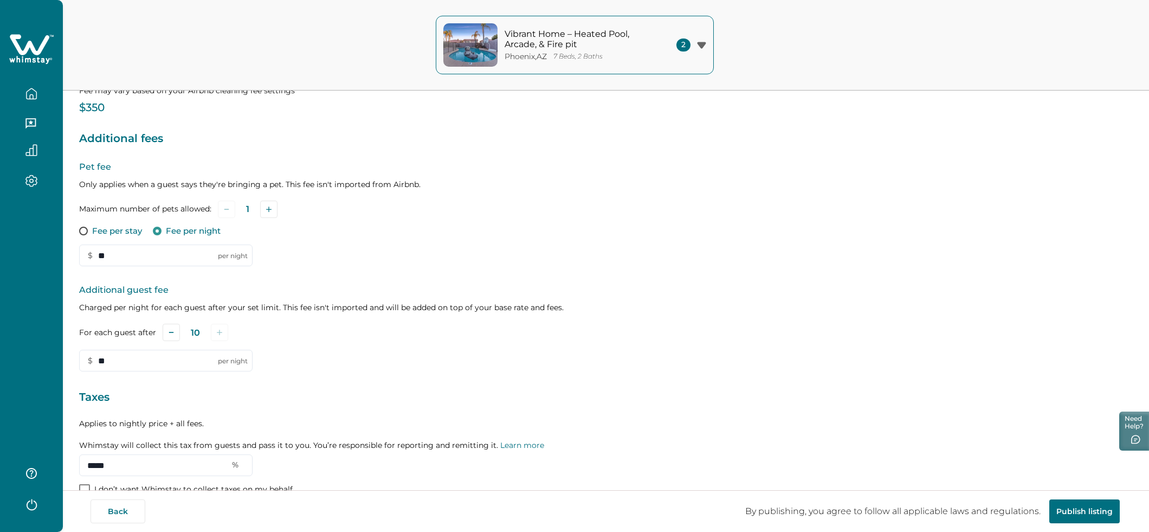
scroll to position [202, 0]
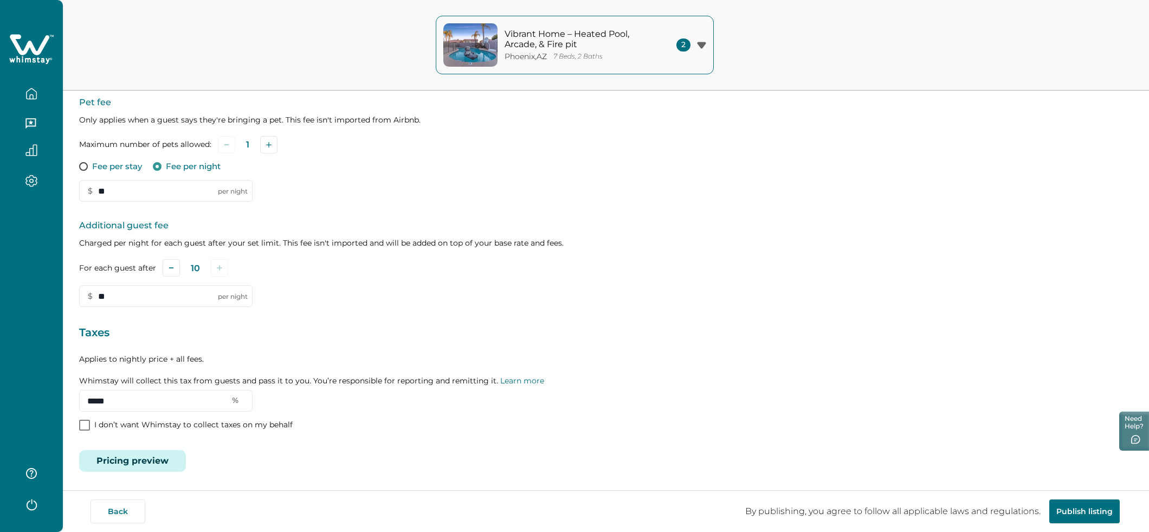
click at [151, 461] on button "Pricing preview" at bounding box center [132, 461] width 107 height 22
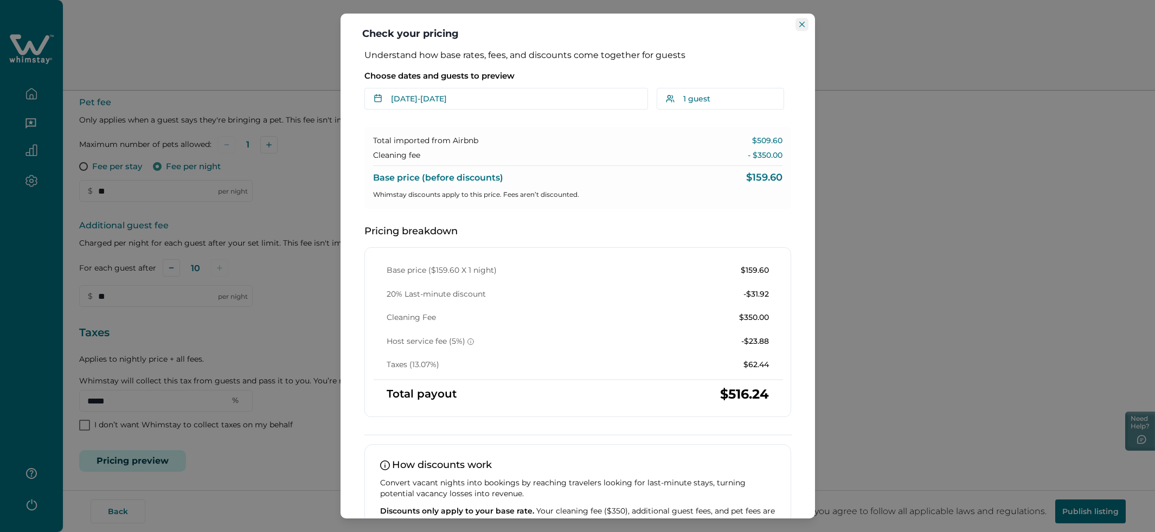
click at [802, 24] on icon "Close" at bounding box center [801, 24] width 5 height 5
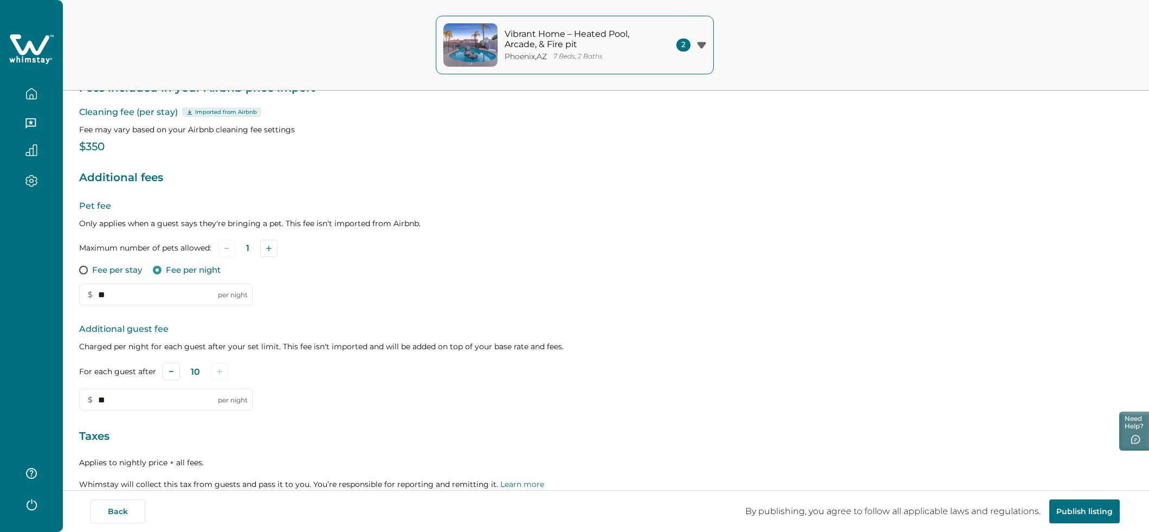
scroll to position [0, 0]
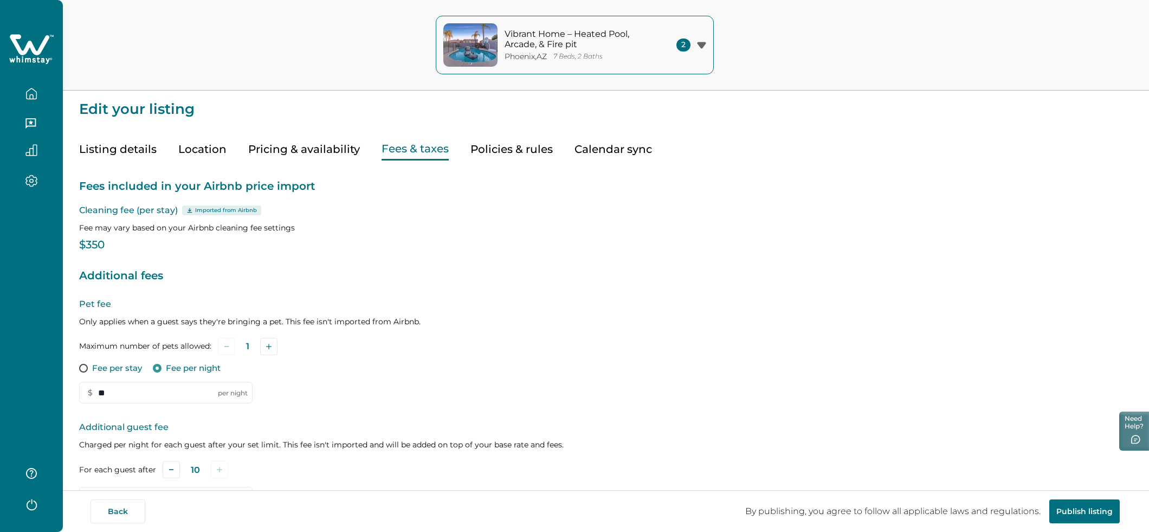
click at [25, 93] on icon "button" at bounding box center [31, 94] width 12 height 12
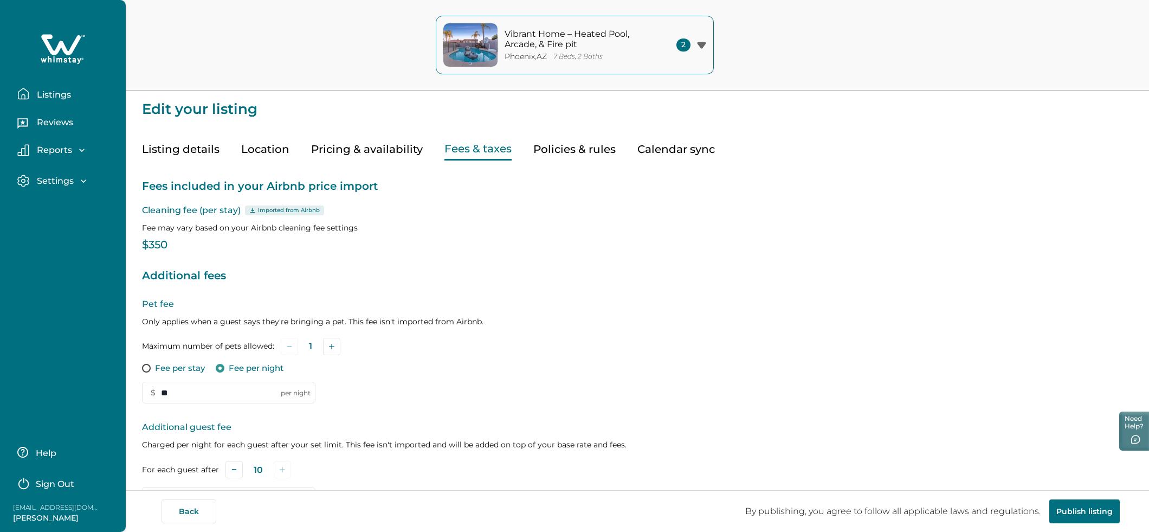
click at [48, 92] on p "Listings" at bounding box center [52, 94] width 37 height 11
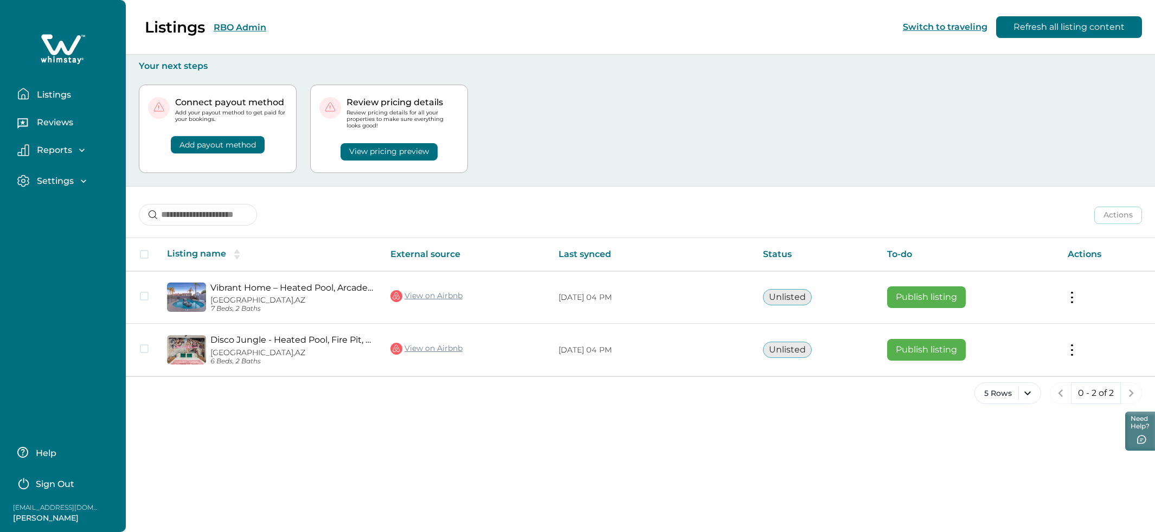
click at [683, 424] on div "Listings RBO Admin Switch to traveling Refresh all listing content Your next st…" at bounding box center [640, 266] width 1029 height 532
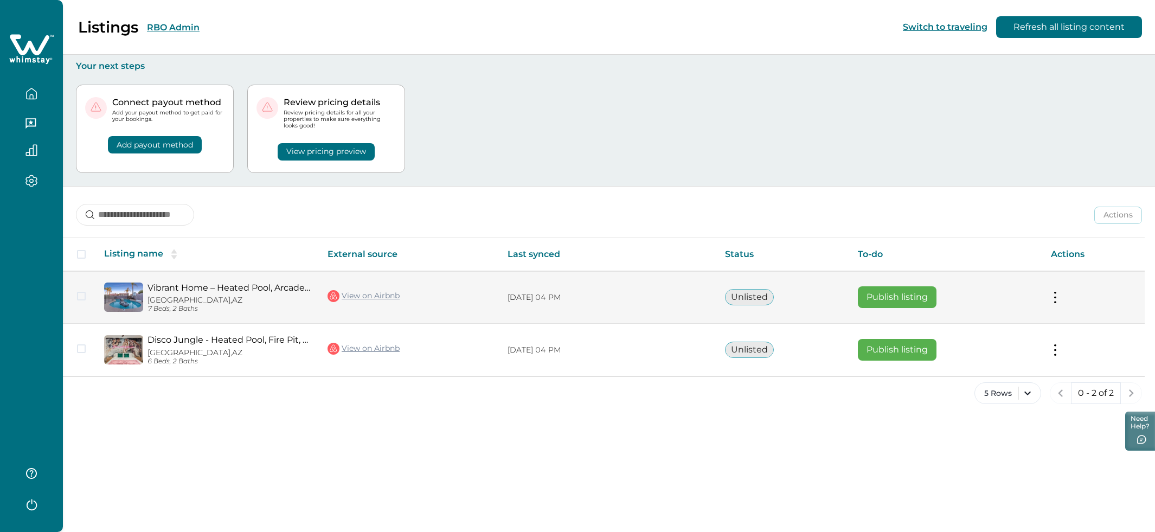
click at [1057, 299] on button at bounding box center [1055, 297] width 9 height 11
click at [998, 389] on button "View listing details" at bounding box center [992, 389] width 124 height 20
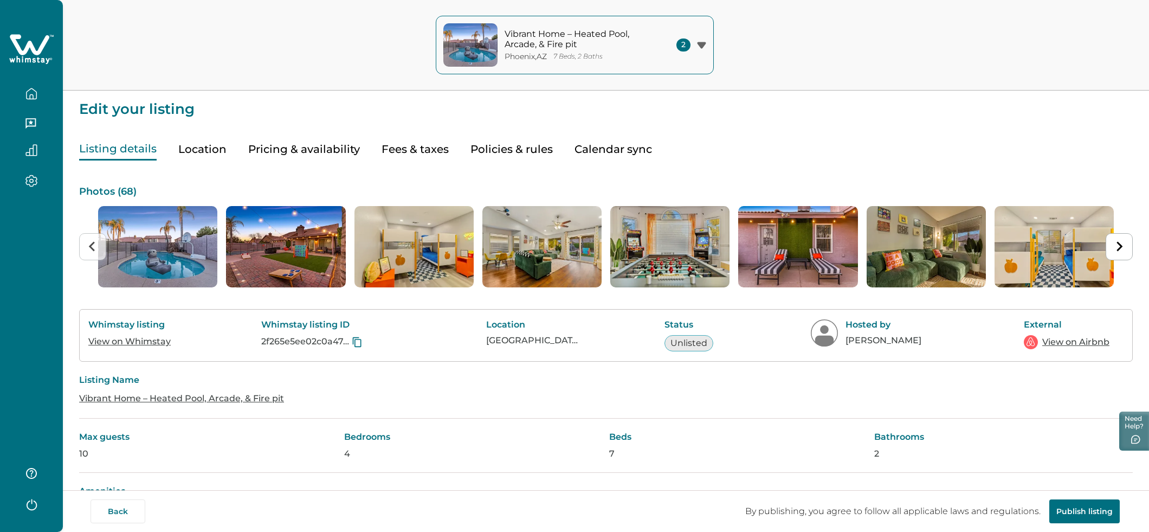
click at [303, 148] on button "Pricing & availability" at bounding box center [304, 149] width 112 height 22
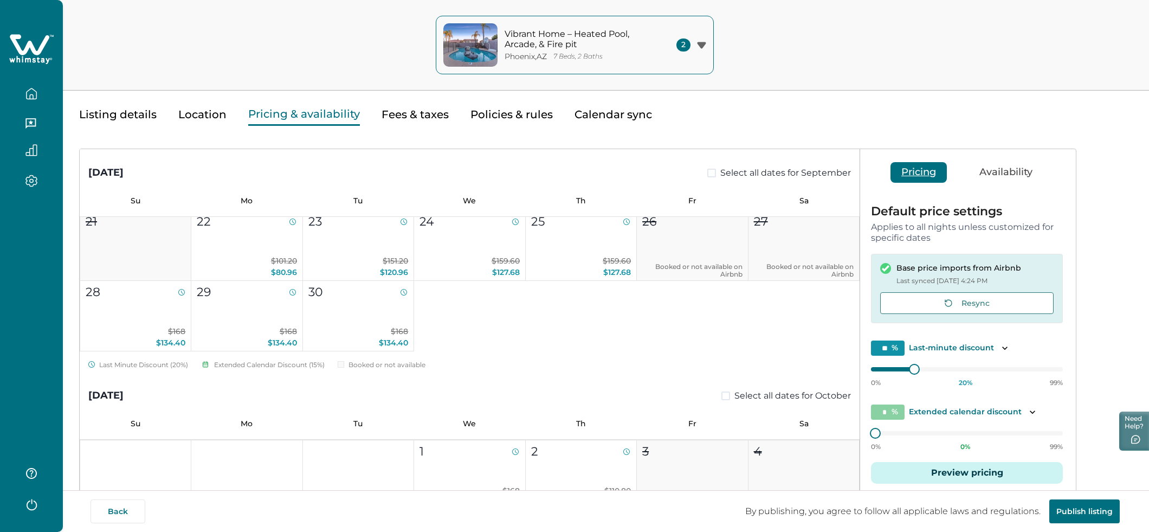
scroll to position [94, 0]
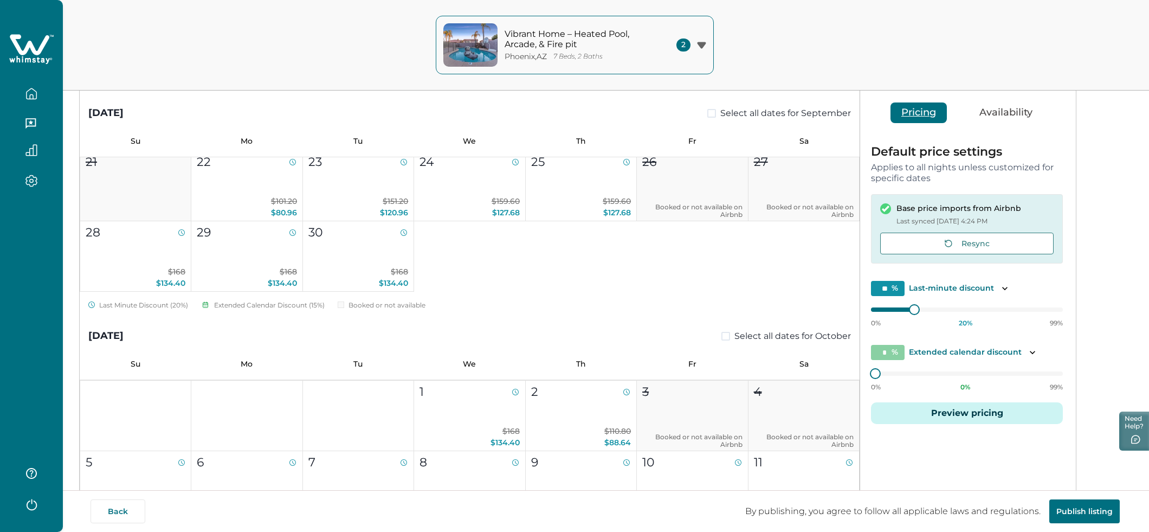
click at [976, 416] on button "Preview pricing" at bounding box center [967, 413] width 192 height 22
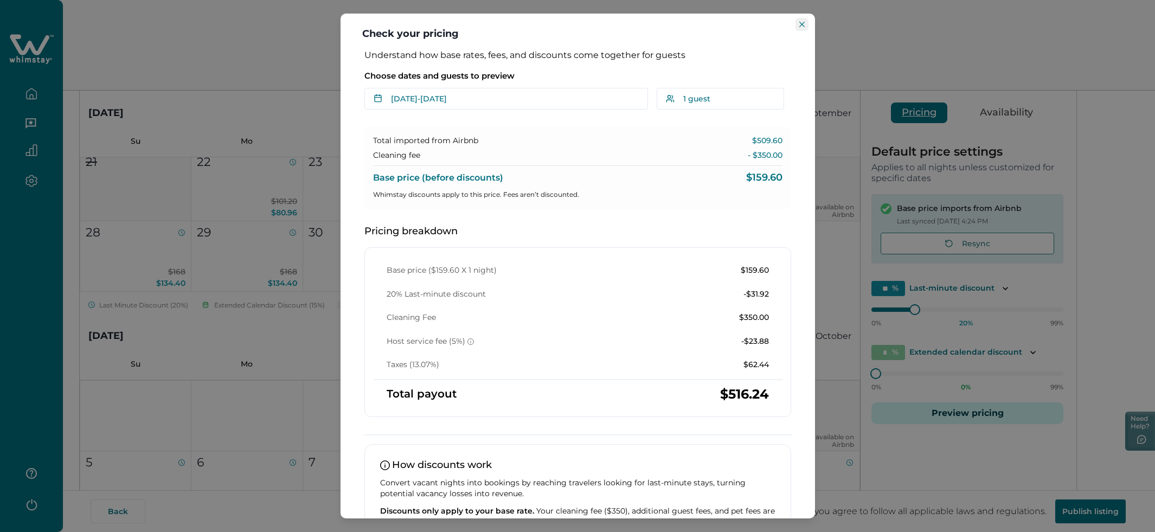
click at [801, 24] on icon "Close" at bounding box center [801, 24] width 5 height 5
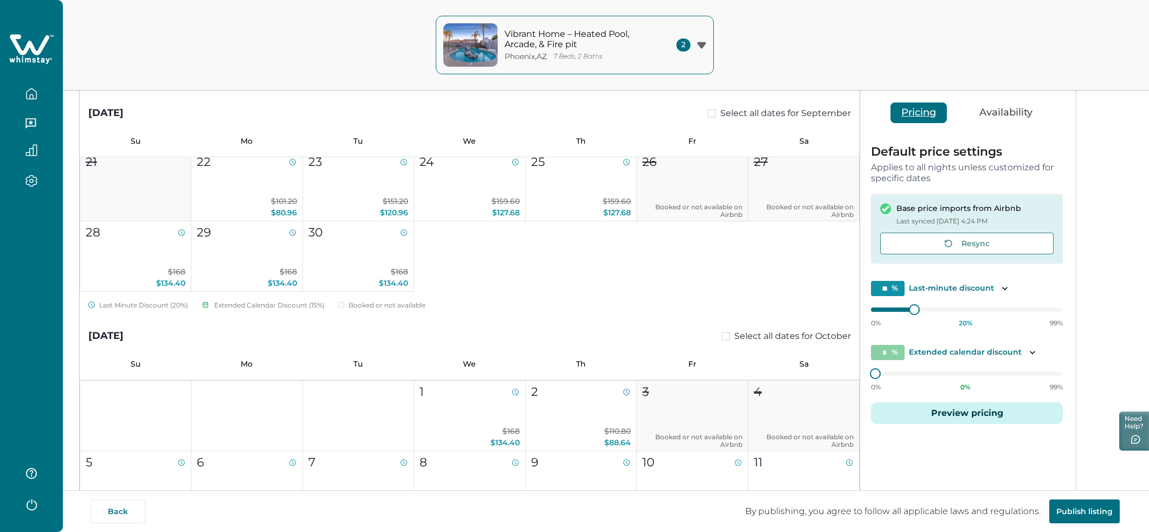
click at [40, 88] on button "button" at bounding box center [32, 94] width 46 height 22
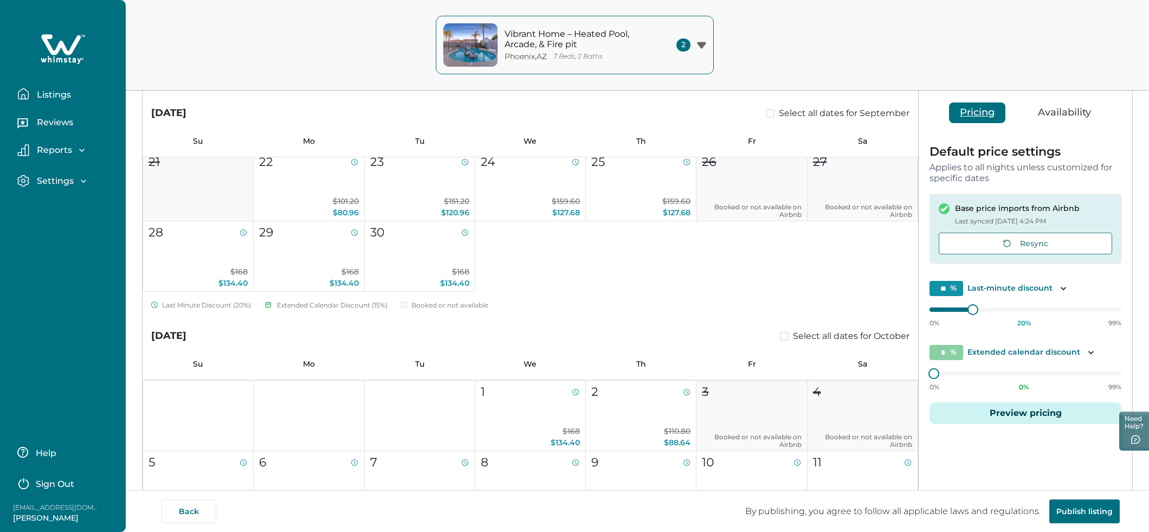
drag, startPoint x: 28, startPoint y: 92, endPoint x: 59, endPoint y: 94, distance: 30.4
click at [31, 91] on button "Listings" at bounding box center [67, 94] width 100 height 22
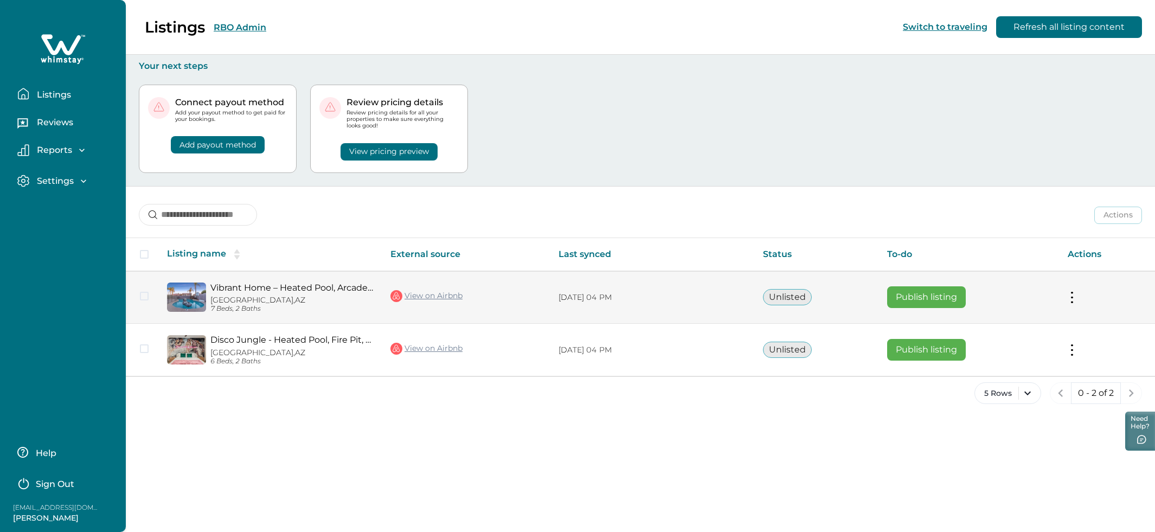
click at [425, 297] on link "View on Airbnb" at bounding box center [426, 296] width 72 height 14
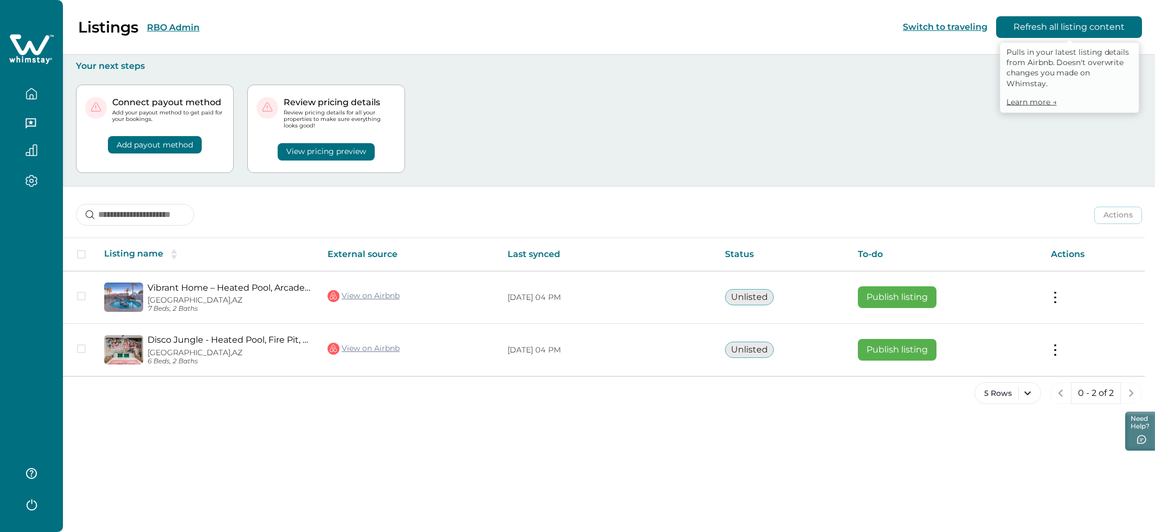
click at [1062, 35] on button "Refresh all listing content" at bounding box center [1069, 27] width 146 height 22
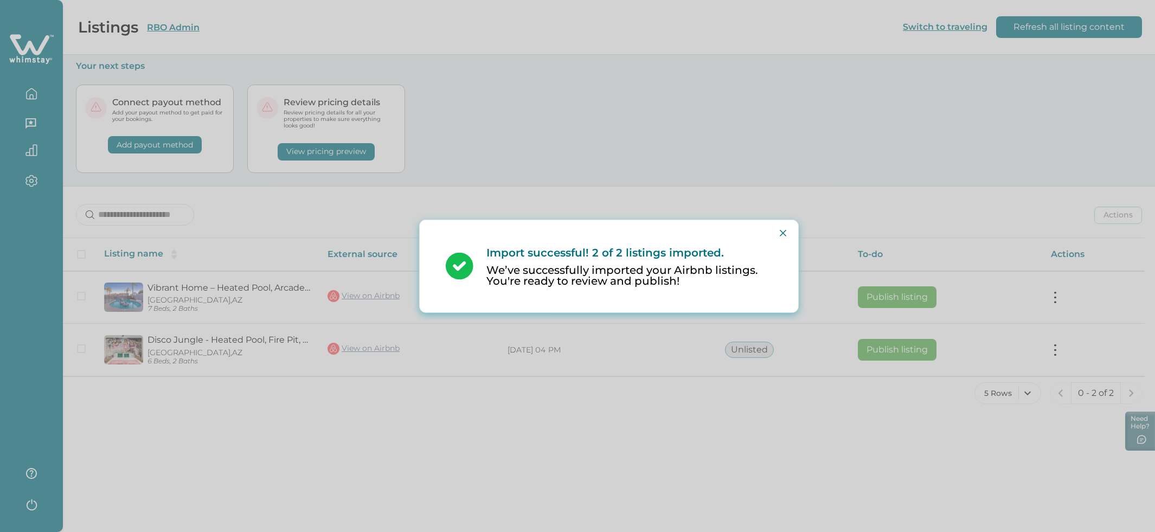
drag, startPoint x: 759, startPoint y: 227, endPoint x: 767, endPoint y: 230, distance: 9.0
click at [759, 227] on div "Import successful! 2 of 2 listings imported. We’ve successfully imported your A…" at bounding box center [609, 266] width 352 height 84
click at [780, 234] on icon "Close" at bounding box center [783, 232] width 7 height 7
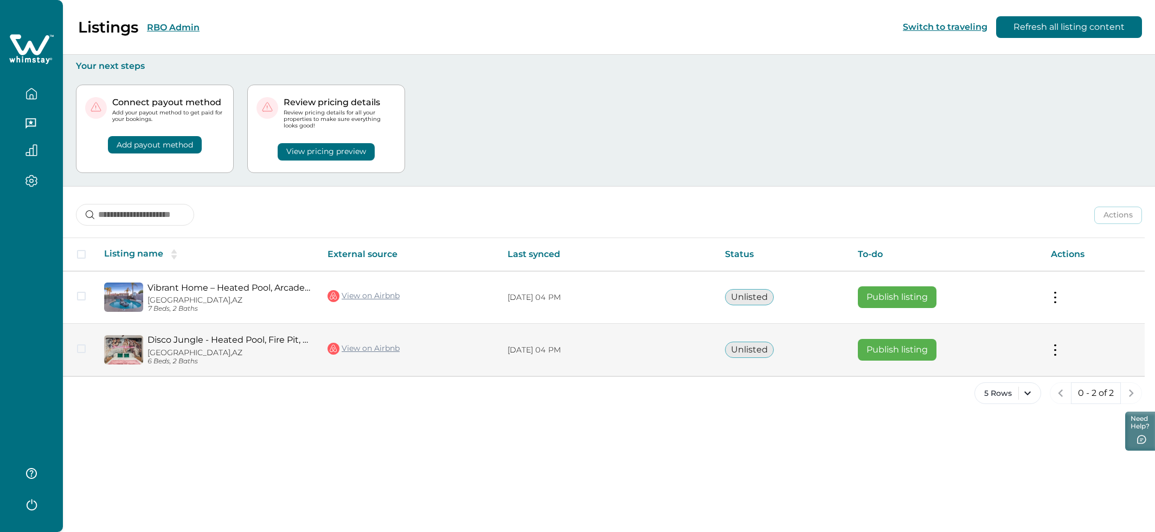
click at [1058, 345] on button at bounding box center [1055, 349] width 9 height 11
click at [971, 445] on button "View listing details" at bounding box center [992, 441] width 124 height 20
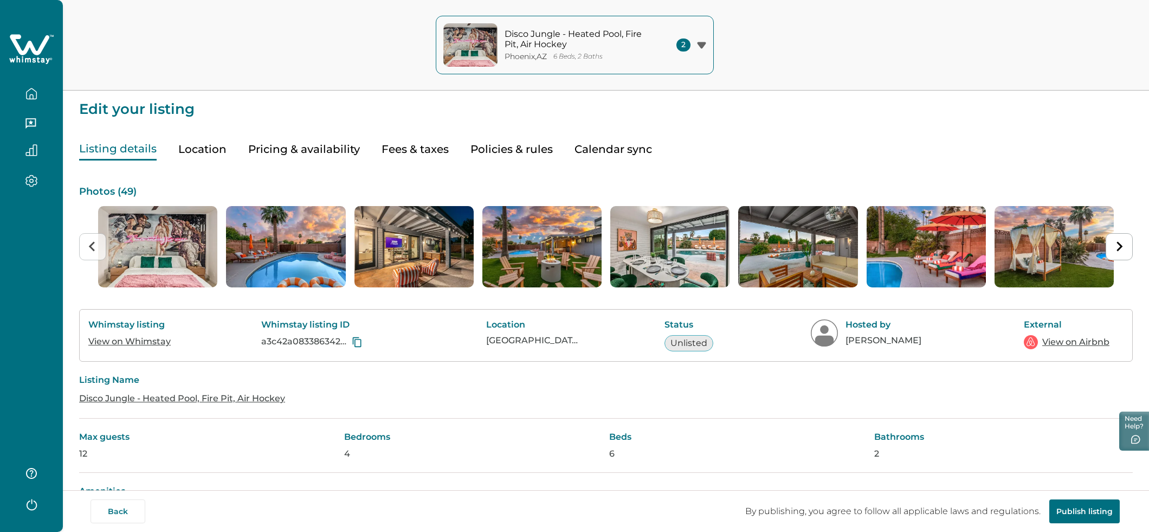
click at [296, 153] on button "Pricing & availability" at bounding box center [304, 149] width 112 height 22
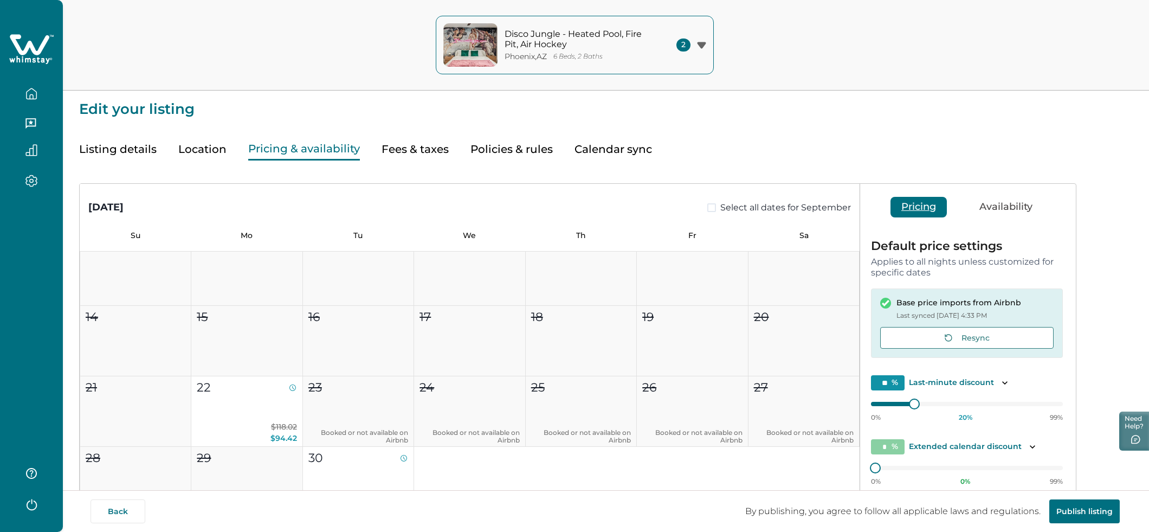
scroll to position [131, 0]
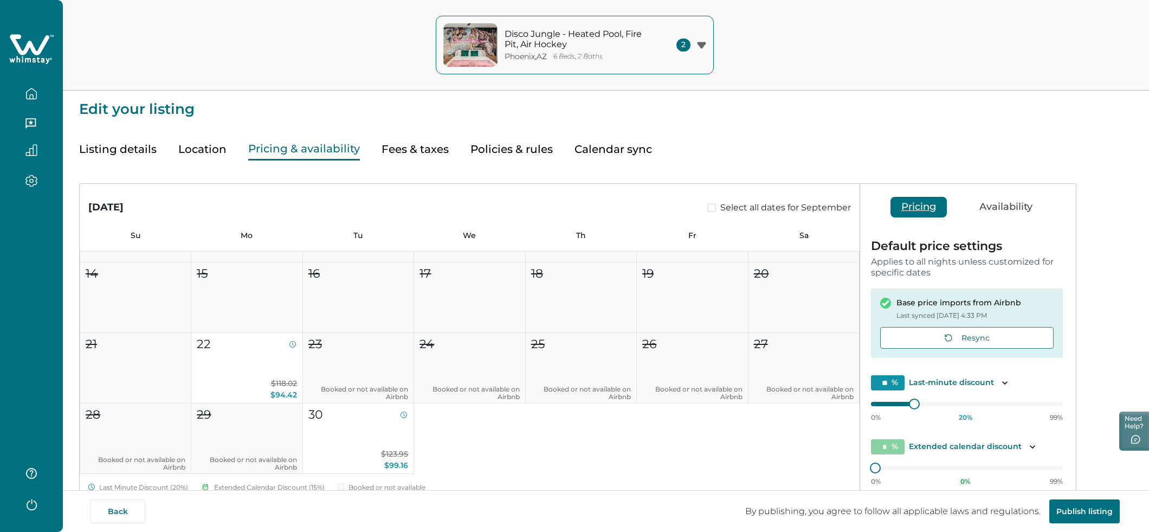
click at [423, 145] on button "Fees & taxes" at bounding box center [415, 149] width 67 height 22
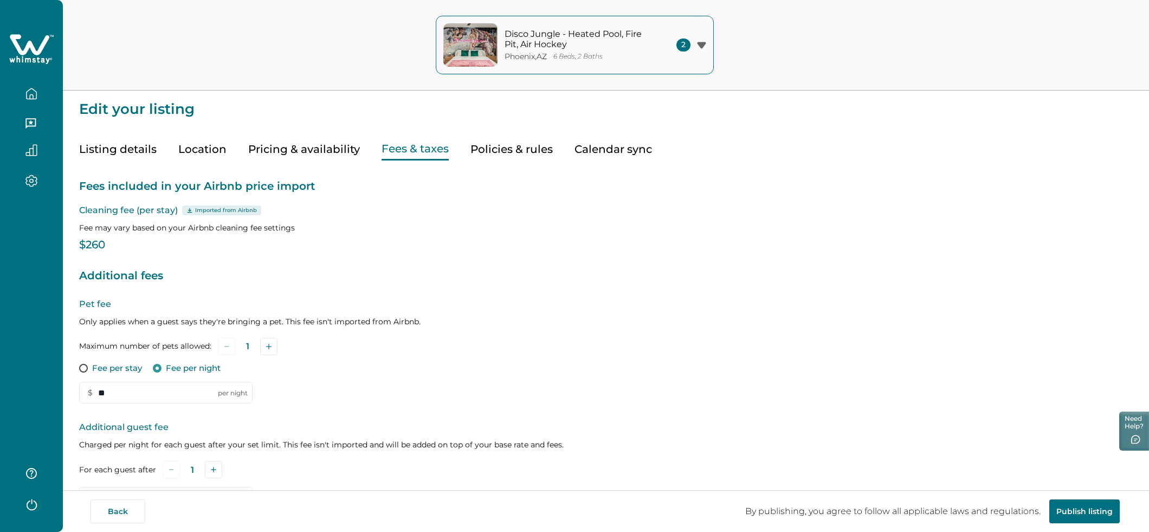
type input "**"
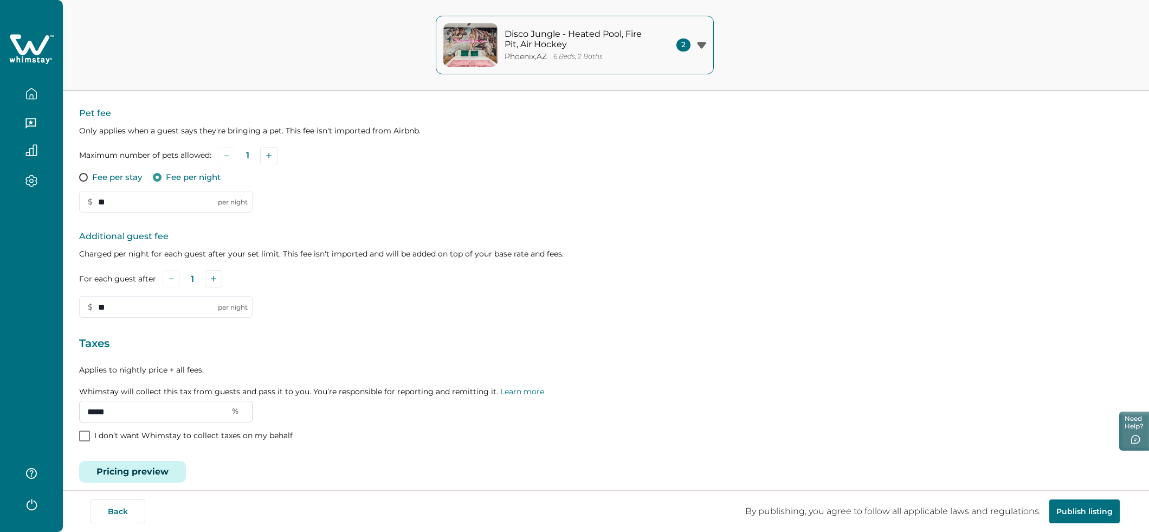
scroll to position [202, 0]
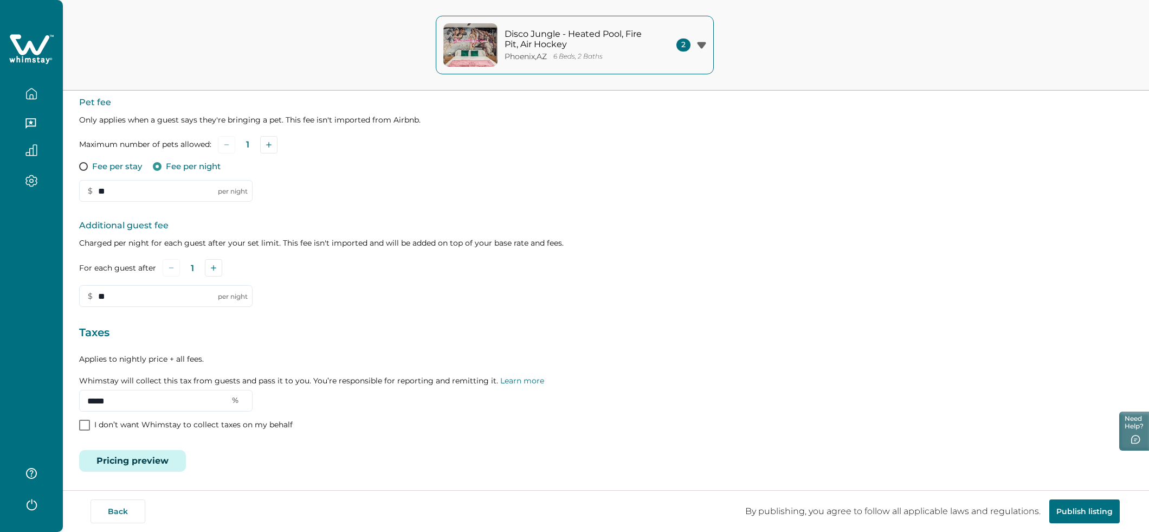
click at [134, 461] on button "Pricing preview" at bounding box center [132, 461] width 107 height 22
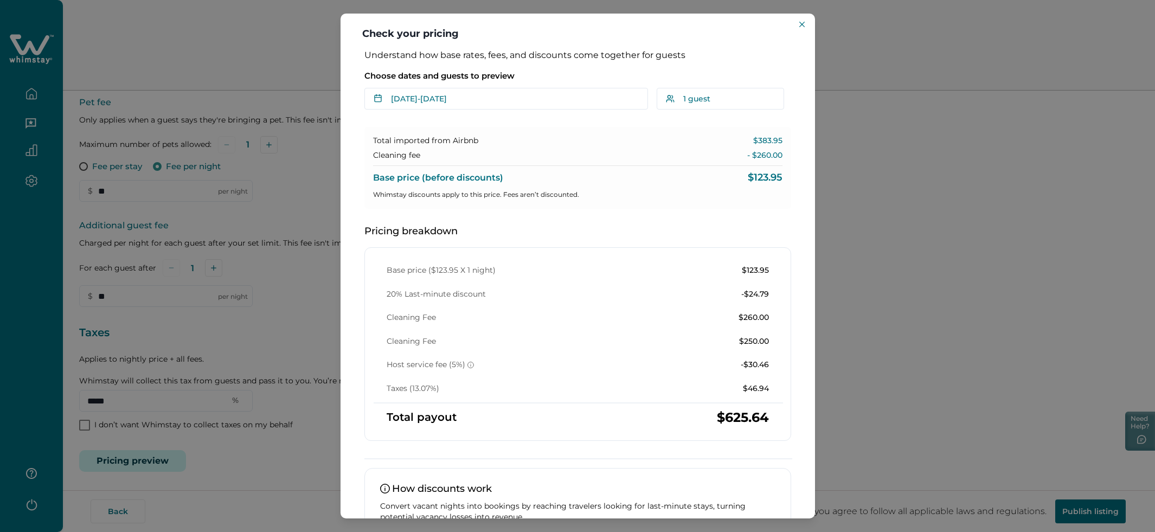
drag, startPoint x: 803, startPoint y: 27, endPoint x: 805, endPoint y: 33, distance: 6.2
click at [804, 27] on button "Close" at bounding box center [801, 24] width 13 height 13
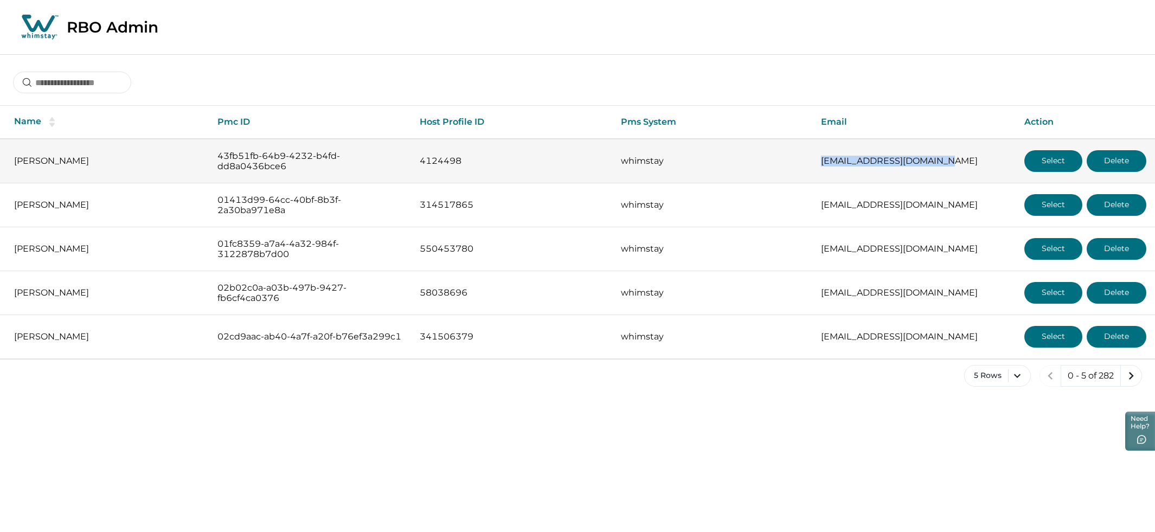
drag, startPoint x: 951, startPoint y: 159, endPoint x: 813, endPoint y: 162, distance: 137.8
click at [813, 162] on td "[EMAIL_ADDRESS][DOMAIN_NAME]" at bounding box center [913, 161] width 203 height 44
copy p "[EMAIL_ADDRESS][DOMAIN_NAME]"
